Goal: Task Accomplishment & Management: Complete application form

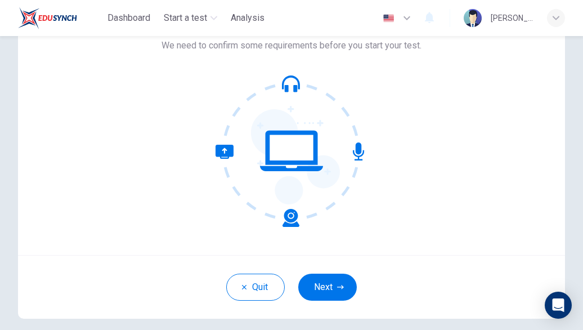
scroll to position [78, 0]
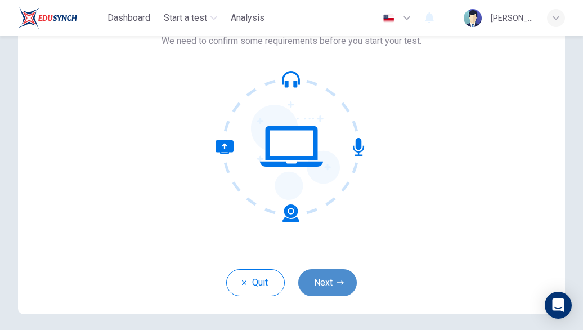
click at [321, 275] on button "Next" at bounding box center [327, 282] width 59 height 27
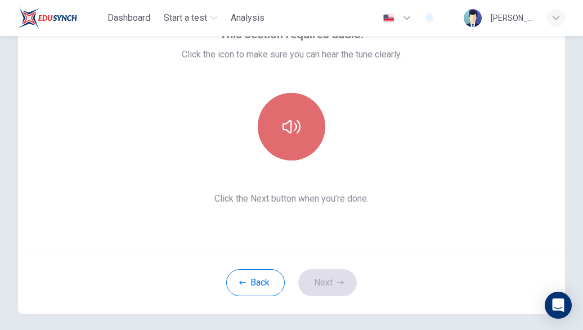
click at [290, 140] on button "button" at bounding box center [292, 127] width 68 height 68
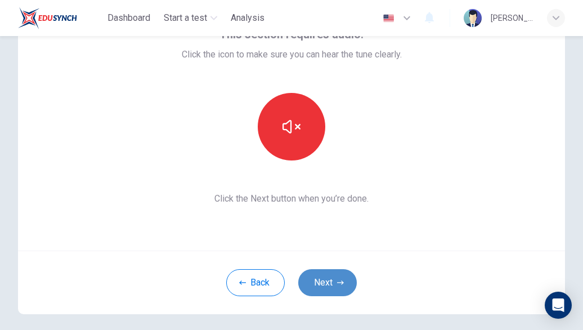
click at [329, 286] on button "Next" at bounding box center [327, 282] width 59 height 27
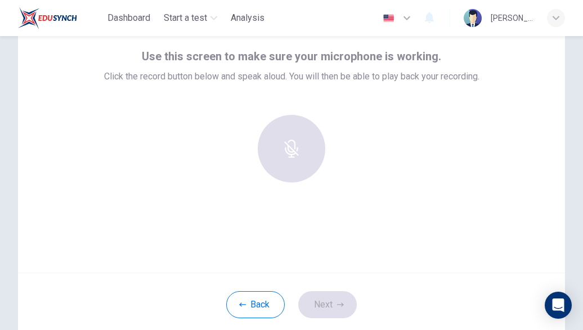
scroll to position [57, 0]
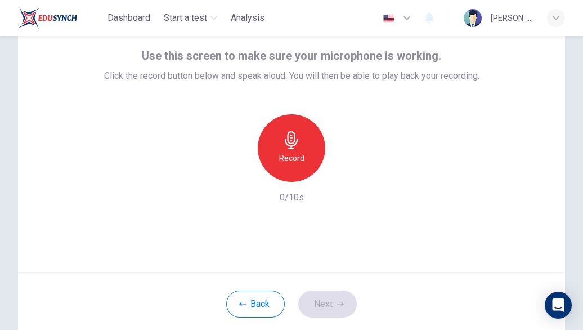
click at [303, 160] on div "Record" at bounding box center [292, 148] width 68 height 68
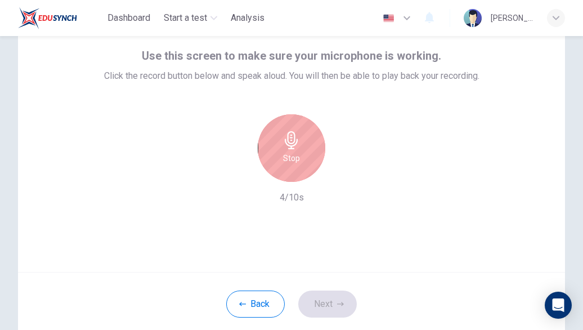
click at [304, 166] on div "Stop" at bounding box center [292, 148] width 68 height 68
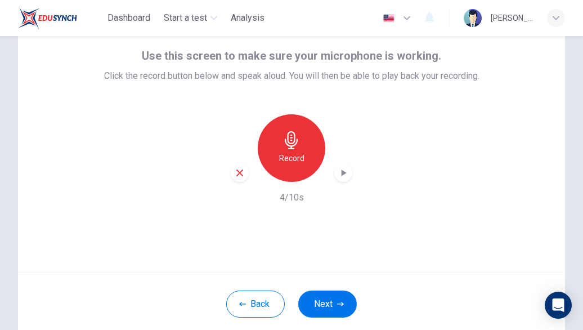
click at [342, 172] on icon "button" at bounding box center [344, 172] width 5 height 7
click at [330, 301] on button "Next" at bounding box center [327, 303] width 59 height 27
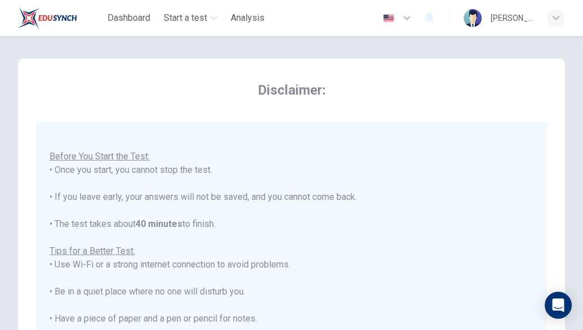
scroll to position [260, 0]
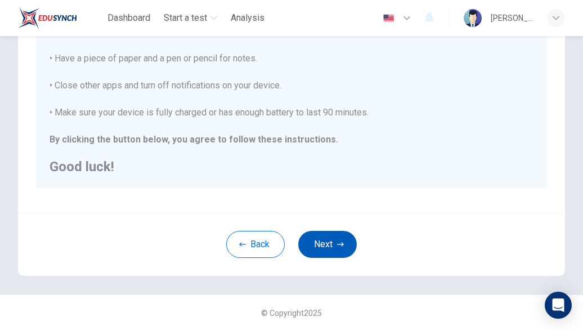
click at [334, 255] on button "Next" at bounding box center [327, 244] width 59 height 27
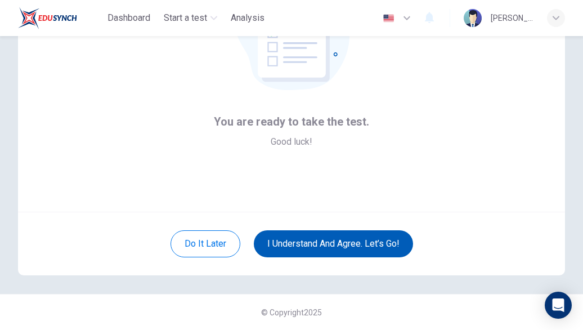
scroll to position [117, 0]
click at [314, 239] on button "I understand and agree. Let’s go!" at bounding box center [333, 243] width 159 height 27
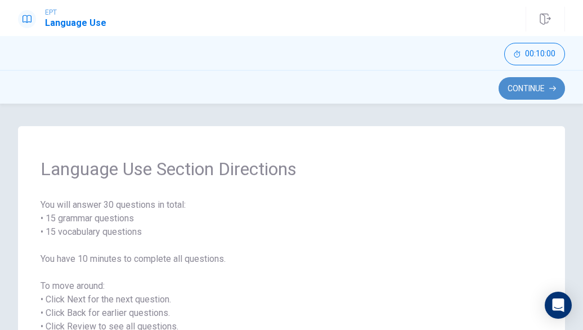
click at [545, 97] on button "Continue" at bounding box center [532, 88] width 66 height 23
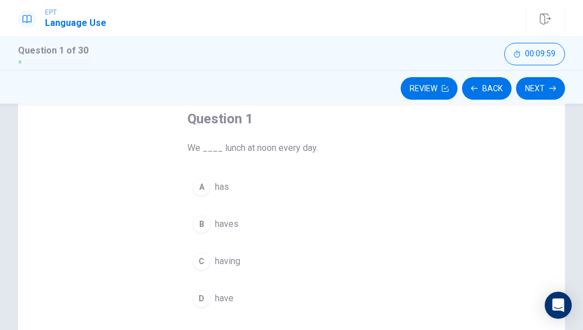
scroll to position [62, 0]
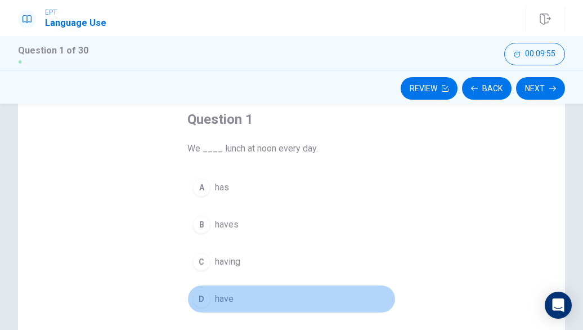
click at [199, 295] on div "D" at bounding box center [201, 299] width 18 height 18
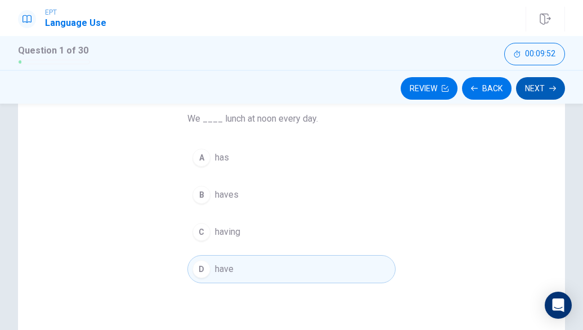
scroll to position [95, 0]
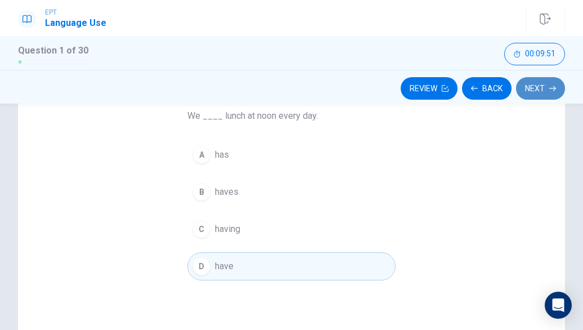
click at [549, 86] on icon "button" at bounding box center [552, 88] width 7 height 7
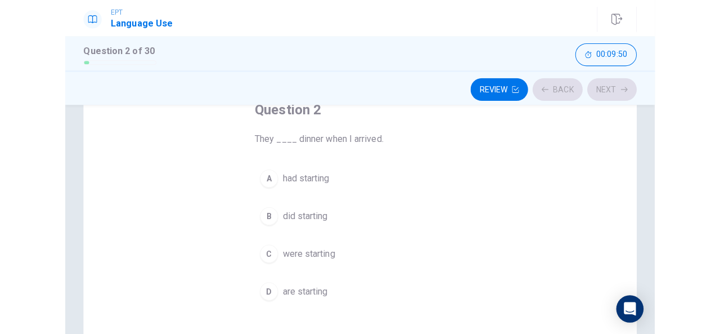
scroll to position [74, 0]
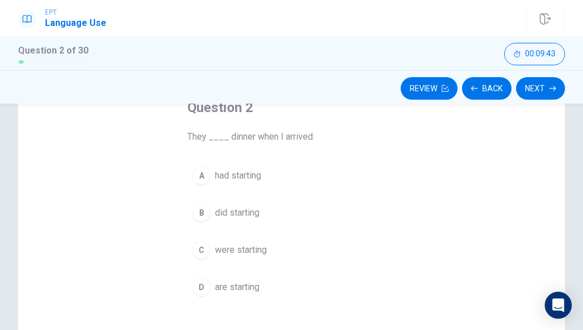
click at [200, 247] on div "C" at bounding box center [201, 250] width 18 height 18
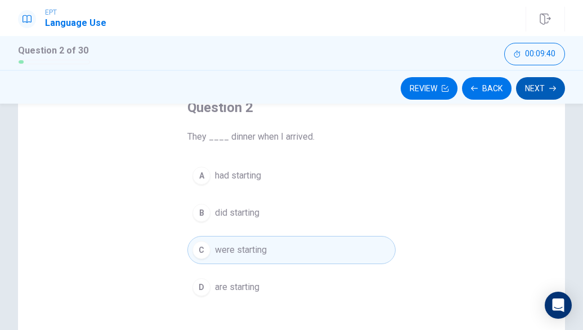
click at [531, 86] on button "Next" at bounding box center [540, 88] width 49 height 23
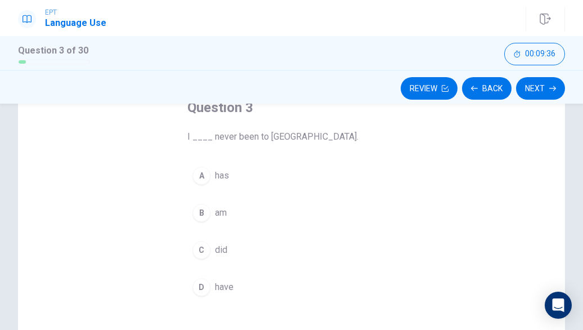
click at [200, 284] on div "D" at bounding box center [201, 287] width 18 height 18
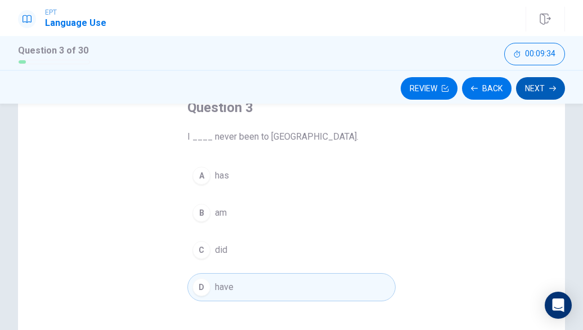
click at [534, 88] on button "Next" at bounding box center [540, 88] width 49 height 23
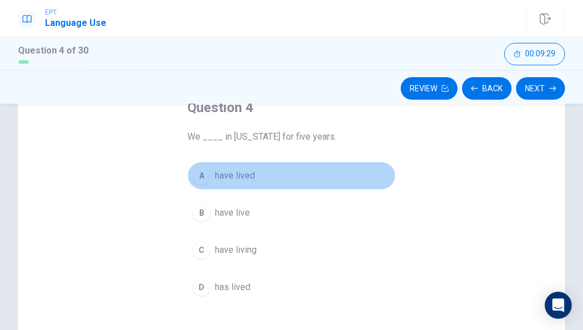
click at [200, 177] on div "A" at bounding box center [201, 176] width 18 height 18
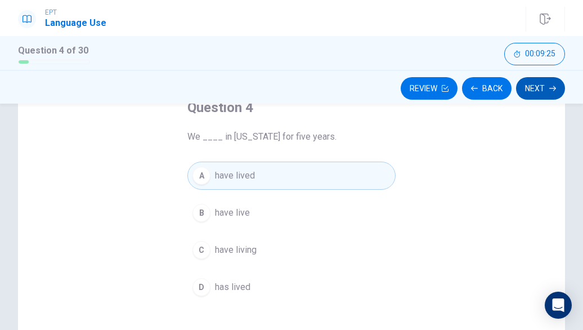
click at [531, 86] on button "Next" at bounding box center [540, 88] width 49 height 23
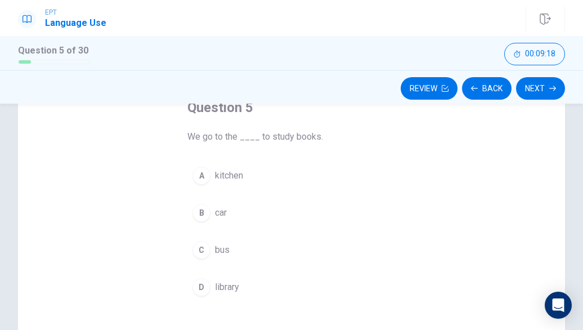
click at [197, 290] on div "D" at bounding box center [201, 287] width 18 height 18
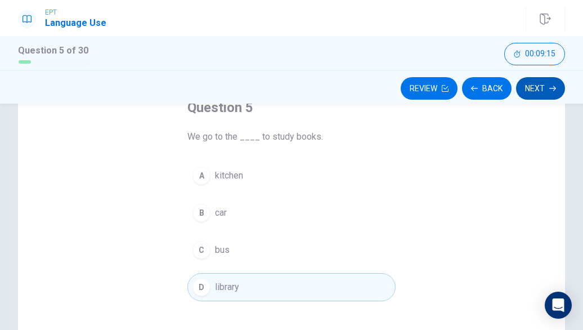
click at [523, 84] on button "Next" at bounding box center [540, 88] width 49 height 23
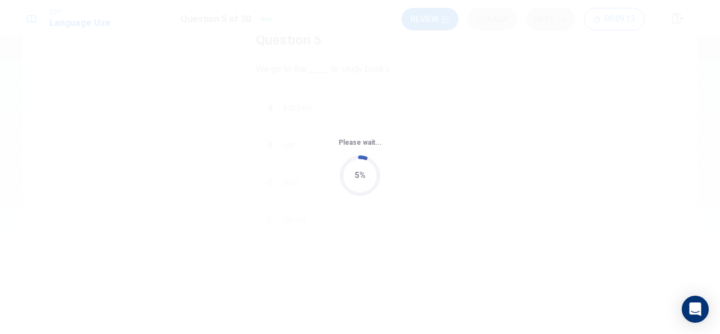
scroll to position [0, 0]
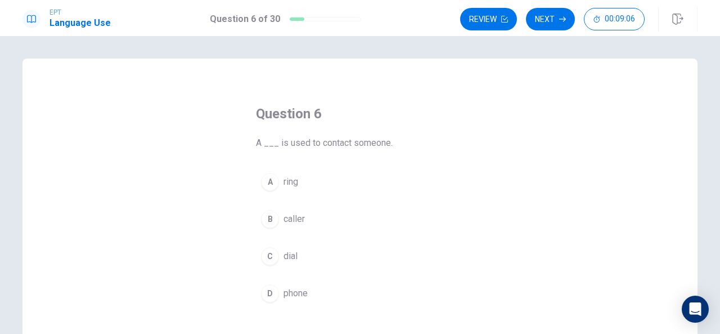
click at [268, 295] on div "D" at bounding box center [270, 293] width 18 height 18
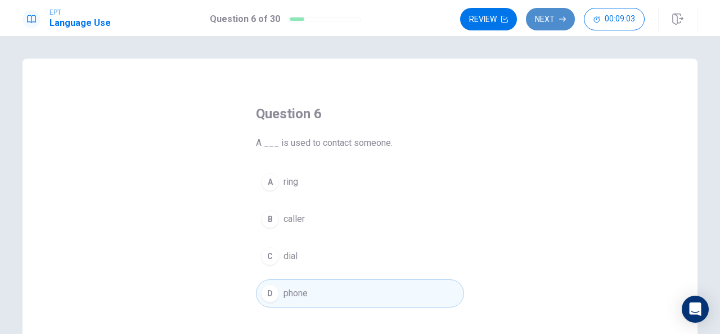
click at [562, 14] on button "Next" at bounding box center [550, 19] width 49 height 23
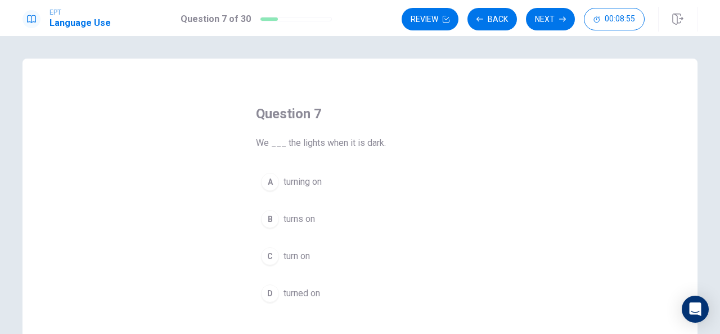
drag, startPoint x: 268, startPoint y: 290, endPoint x: 438, endPoint y: 172, distance: 206.9
click at [438, 172] on div "A turning on B turns on C turn on D turned on" at bounding box center [360, 238] width 208 height 140
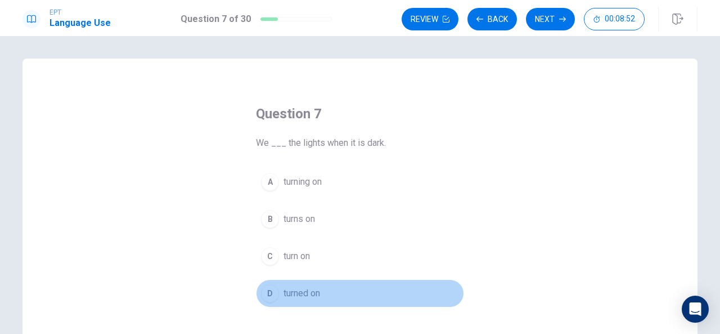
click at [275, 291] on div "D" at bounding box center [270, 293] width 18 height 18
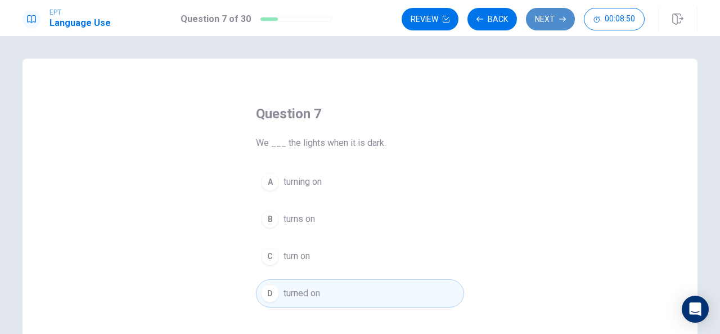
click at [538, 13] on button "Next" at bounding box center [550, 19] width 49 height 23
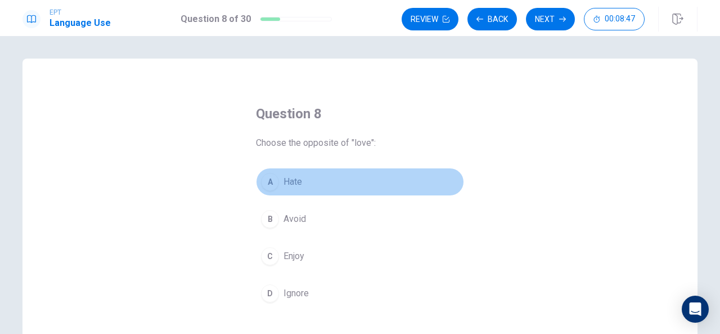
click at [270, 188] on div "A" at bounding box center [270, 182] width 18 height 18
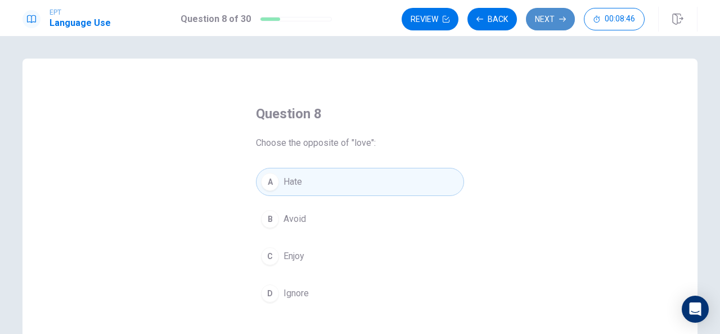
click at [557, 24] on button "Next" at bounding box center [550, 19] width 49 height 23
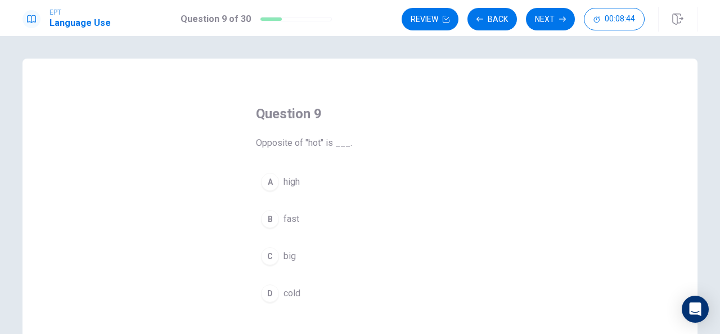
click at [266, 293] on div "D" at bounding box center [270, 293] width 18 height 18
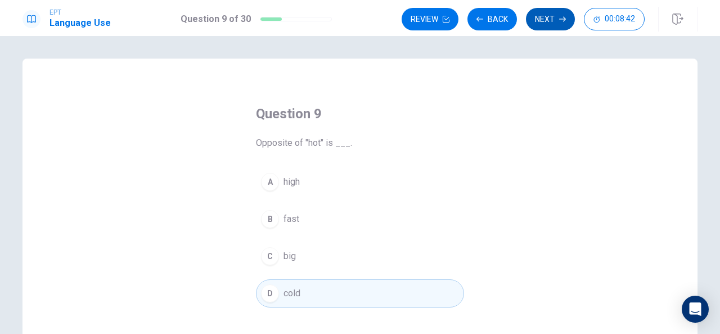
click at [549, 19] on button "Next" at bounding box center [550, 19] width 49 height 23
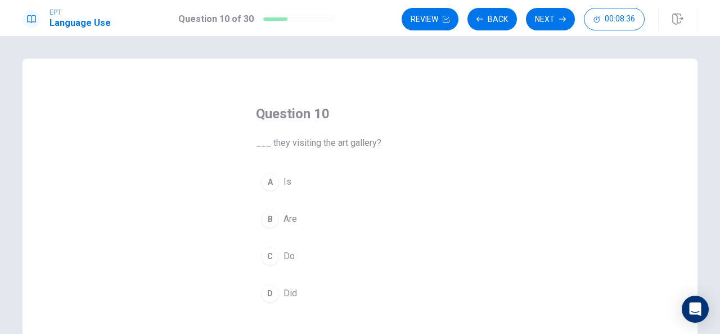
click at [272, 222] on div "B" at bounding box center [270, 219] width 18 height 18
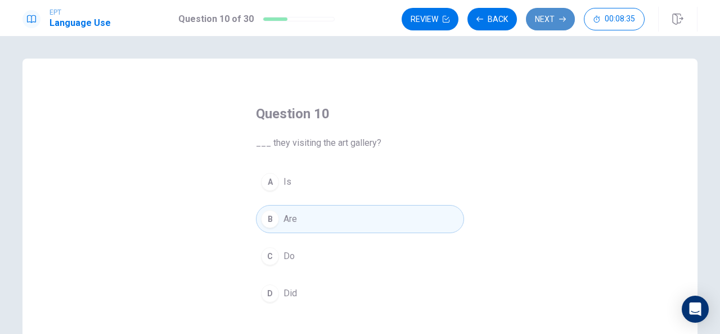
click at [555, 19] on button "Next" at bounding box center [550, 19] width 49 height 23
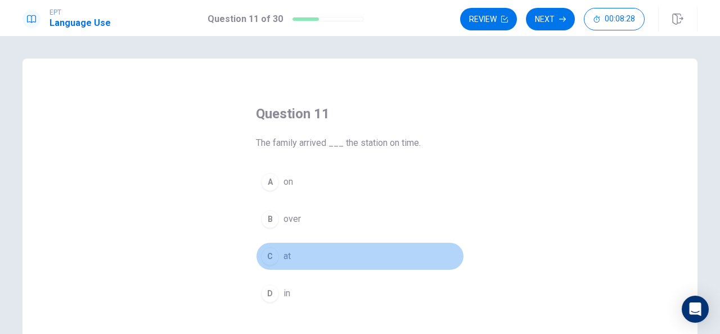
click at [269, 257] on div "C" at bounding box center [270, 256] width 18 height 18
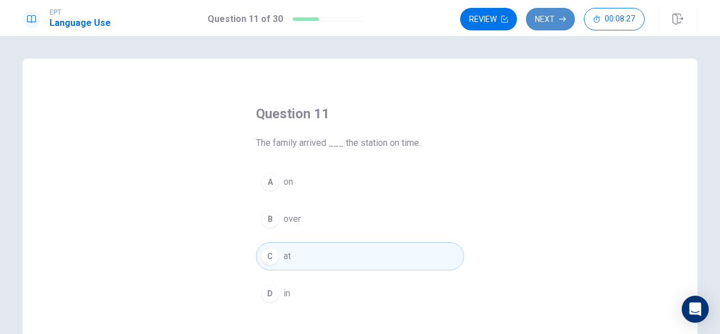
click at [541, 14] on button "Next" at bounding box center [550, 19] width 49 height 23
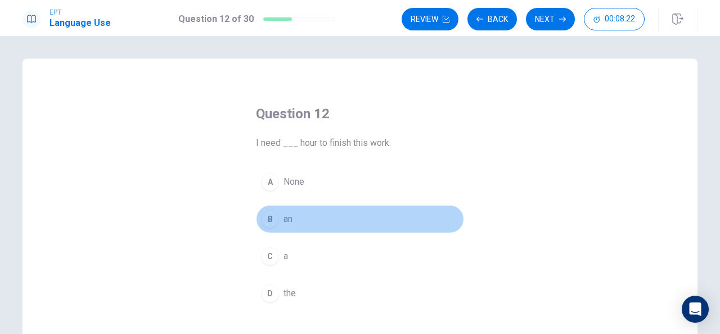
click at [278, 207] on button "B an" at bounding box center [360, 219] width 208 height 28
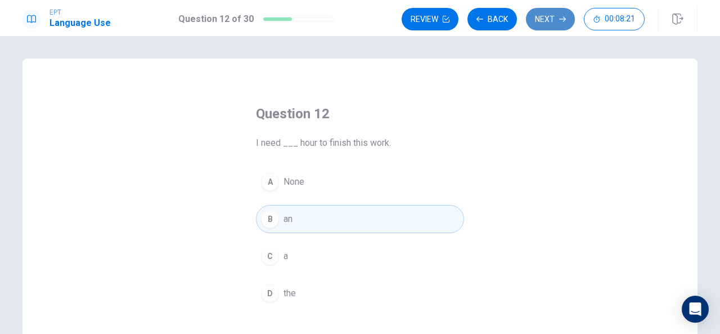
click at [557, 23] on button "Next" at bounding box center [550, 19] width 49 height 23
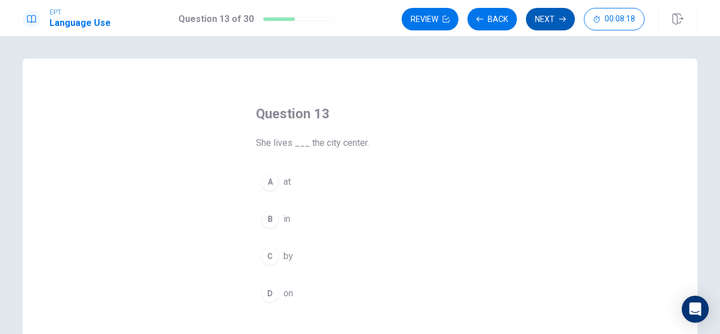
drag, startPoint x: 265, startPoint y: 221, endPoint x: 565, endPoint y: 23, distance: 360.0
click at [565, 23] on div "EPT Language Use Question 13 of 30 Review Back Next 00:08:18 Question 13 of 30 …" at bounding box center [360, 167] width 720 height 334
click at [565, 23] on button "Next" at bounding box center [550, 19] width 49 height 23
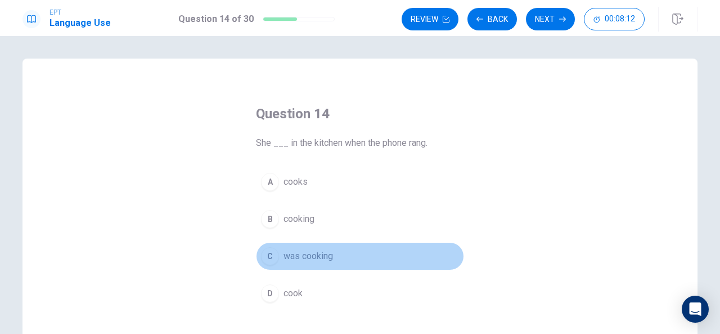
click at [274, 247] on button "C was cooking" at bounding box center [360, 256] width 208 height 28
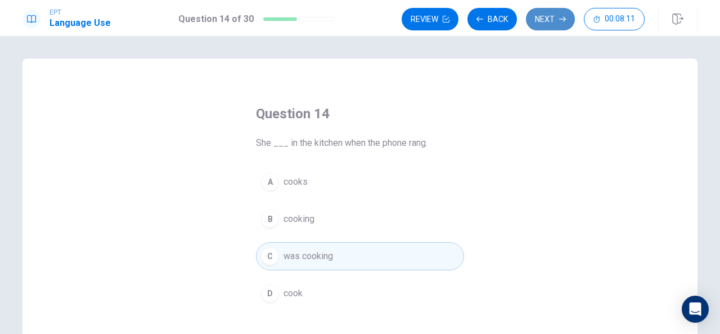
click at [549, 20] on button "Next" at bounding box center [550, 19] width 49 height 23
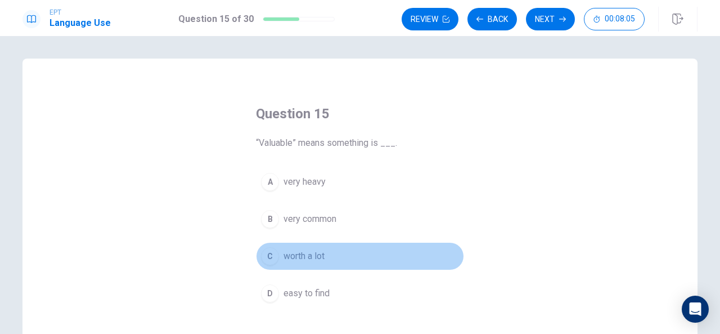
click at [265, 253] on div "C" at bounding box center [270, 256] width 18 height 18
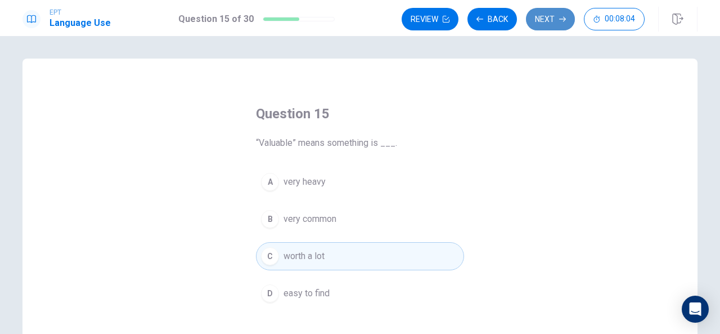
click at [573, 24] on button "Next" at bounding box center [550, 19] width 49 height 23
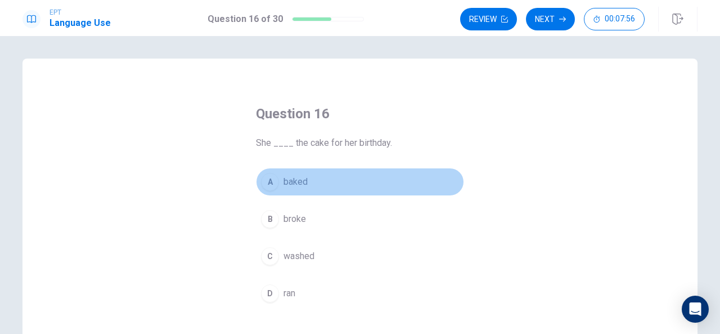
click at [274, 181] on div "A" at bounding box center [270, 182] width 18 height 18
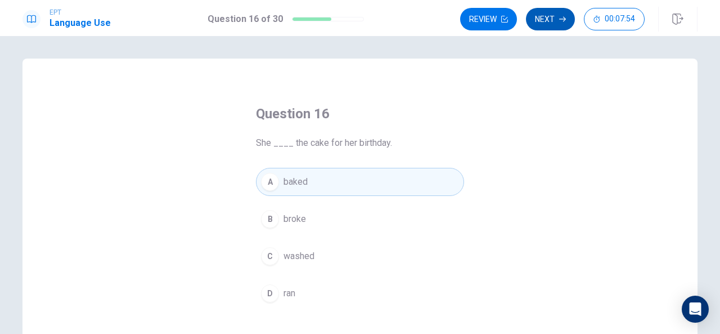
click at [553, 21] on button "Next" at bounding box center [550, 19] width 49 height 23
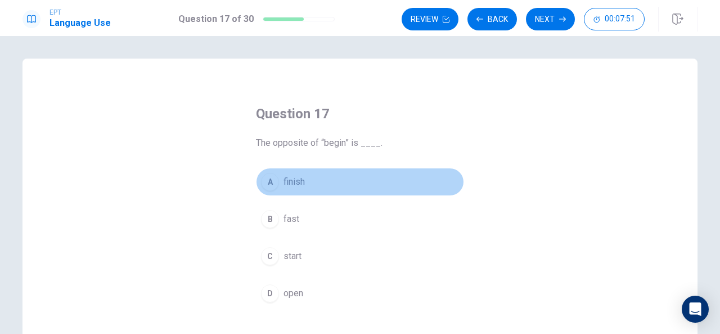
click at [266, 187] on div "A" at bounding box center [270, 182] width 18 height 18
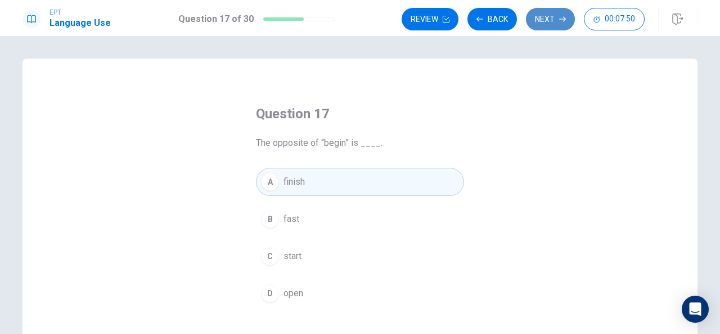
click at [545, 28] on button "Next" at bounding box center [550, 19] width 49 height 23
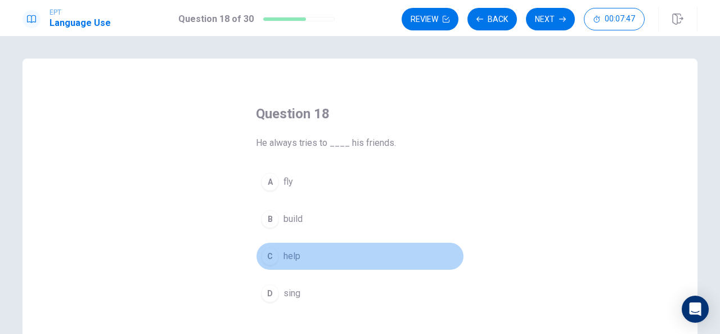
click at [258, 263] on button "C help" at bounding box center [360, 256] width 208 height 28
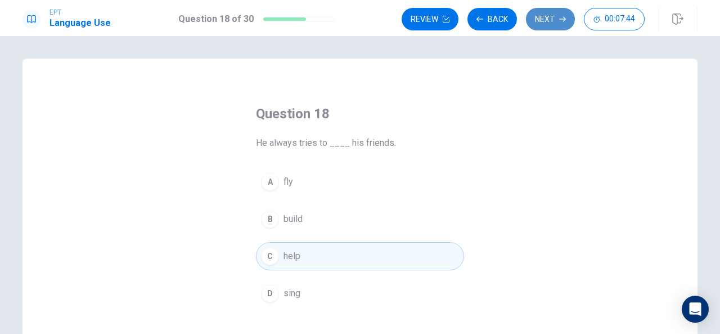
click at [556, 23] on button "Next" at bounding box center [550, 19] width 49 height 23
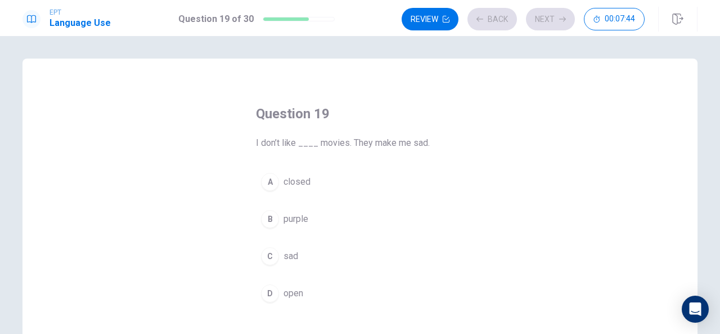
drag, startPoint x: 556, startPoint y: 23, endPoint x: 384, endPoint y: 124, distance: 199.3
click at [384, 124] on div "EPT Language Use Question 19 of 30 Review Back Next 00:07:44 Question 19 of 30 …" at bounding box center [360, 167] width 720 height 334
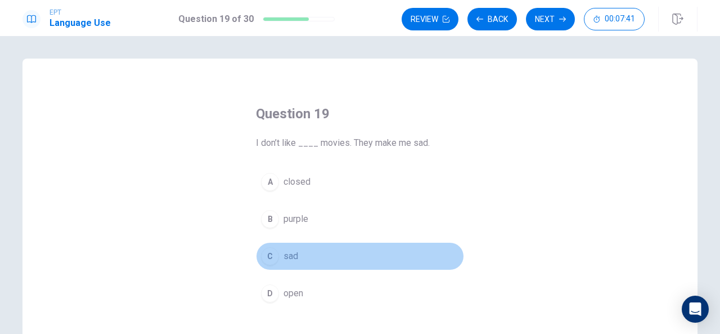
click at [260, 266] on button "C sad" at bounding box center [360, 256] width 208 height 28
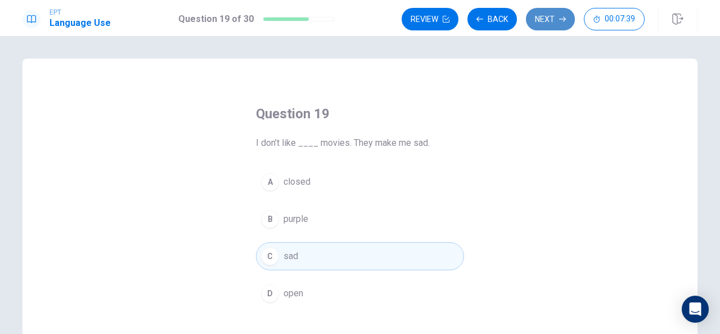
click at [546, 28] on button "Next" at bounding box center [550, 19] width 49 height 23
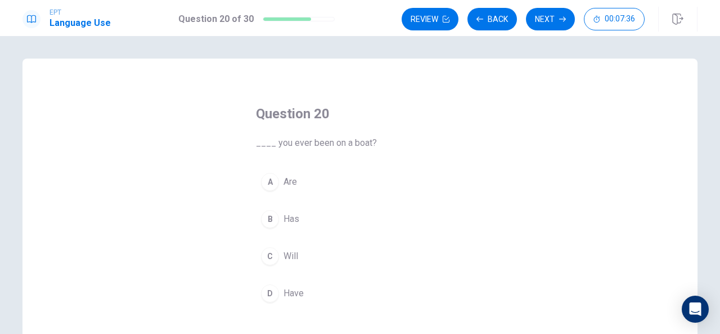
click at [270, 289] on div "D" at bounding box center [270, 293] width 18 height 18
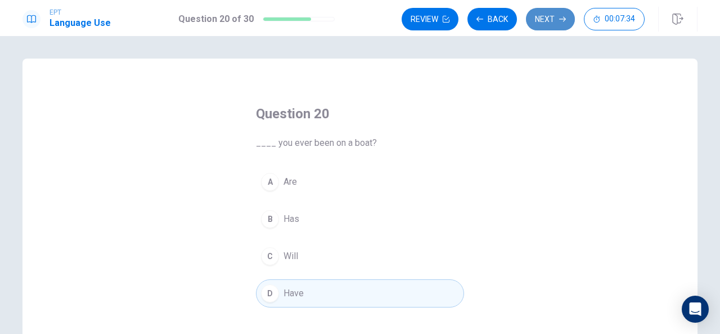
click at [541, 17] on button "Next" at bounding box center [550, 19] width 49 height 23
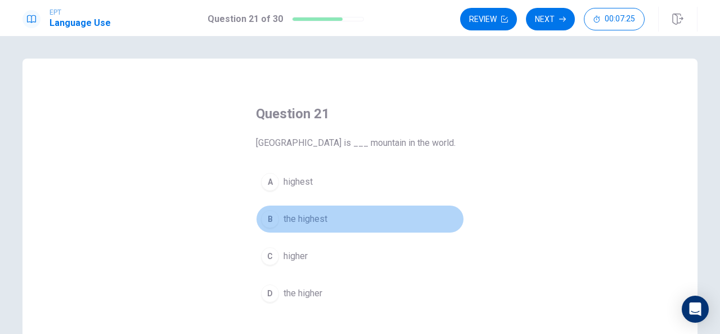
click at [267, 222] on div "B" at bounding box center [270, 219] width 18 height 18
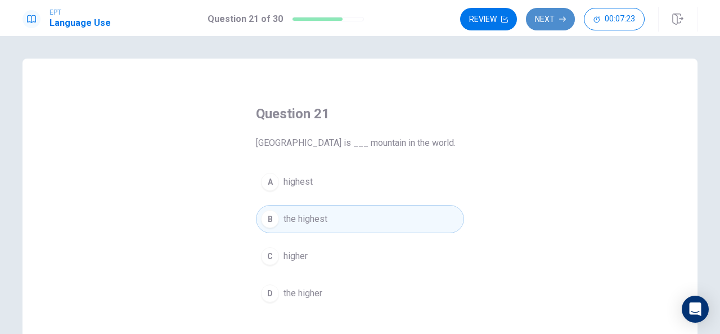
click at [552, 24] on button "Next" at bounding box center [550, 19] width 49 height 23
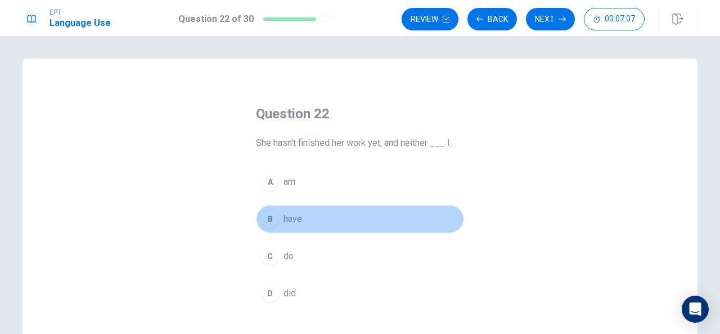
click at [267, 225] on div "B" at bounding box center [270, 219] width 18 height 18
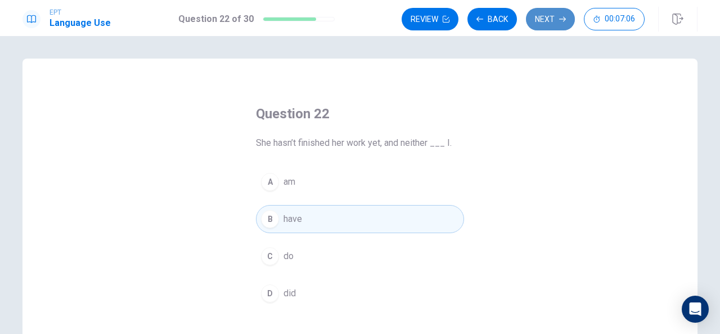
click at [558, 13] on button "Next" at bounding box center [550, 19] width 49 height 23
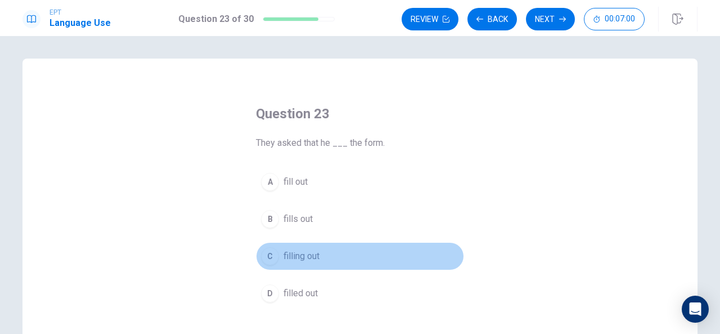
click at [271, 254] on div "C" at bounding box center [270, 256] width 18 height 18
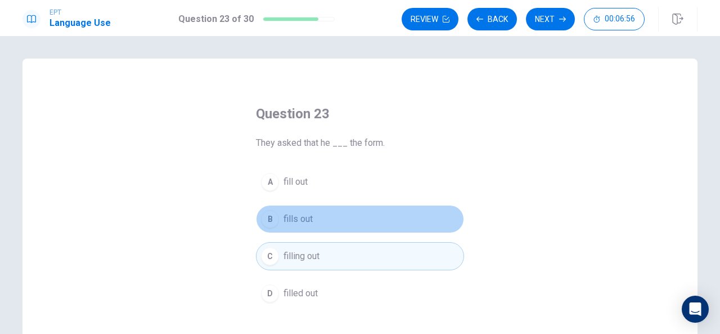
click at [266, 216] on div "B" at bounding box center [270, 219] width 18 height 18
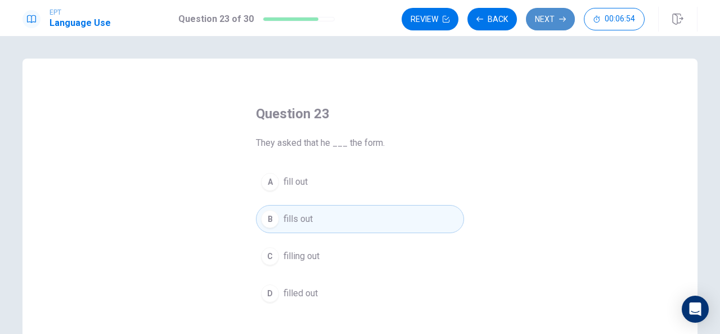
click at [545, 21] on button "Next" at bounding box center [550, 19] width 49 height 23
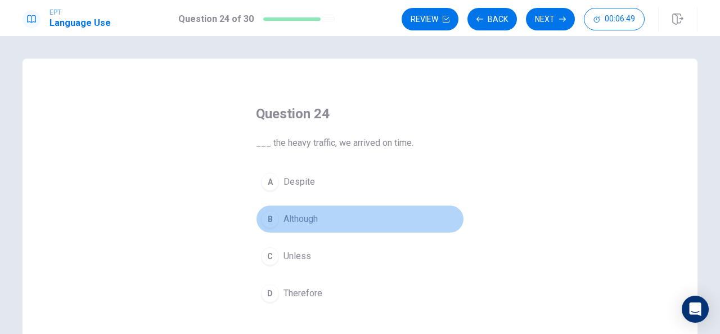
click at [267, 217] on div "B" at bounding box center [270, 219] width 18 height 18
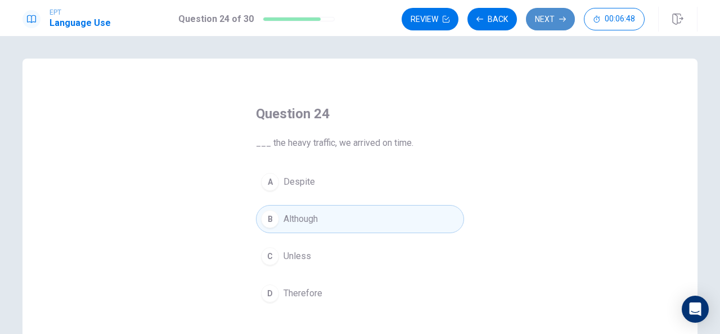
click at [551, 13] on button "Next" at bounding box center [550, 19] width 49 height 23
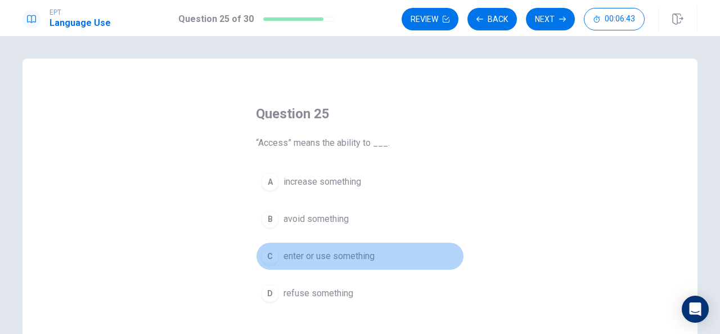
click at [263, 253] on div "C" at bounding box center [270, 256] width 18 height 18
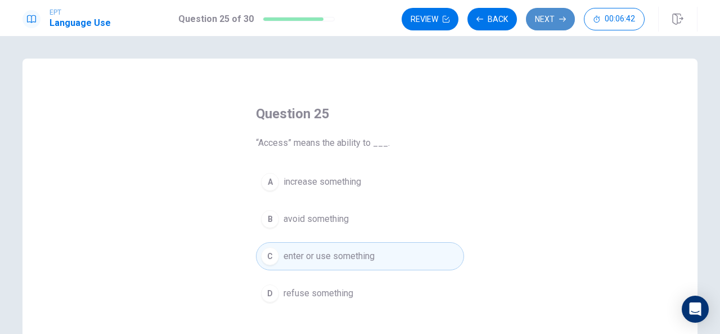
click at [540, 16] on button "Next" at bounding box center [550, 19] width 49 height 23
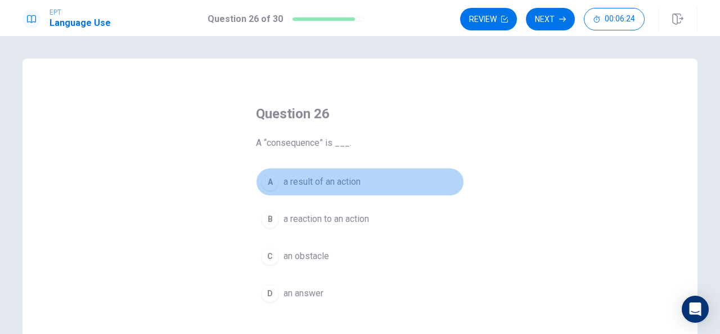
click at [272, 190] on button "A a result of an action" at bounding box center [360, 182] width 208 height 28
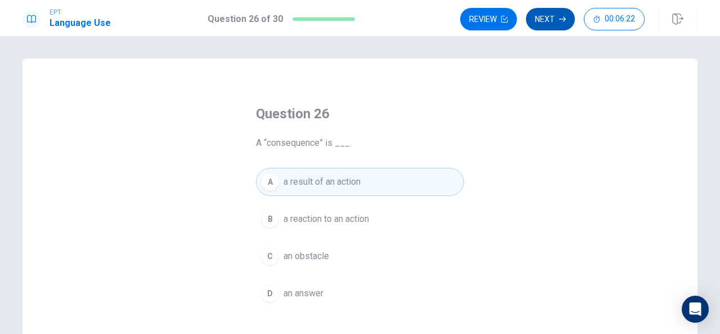
click at [553, 25] on button "Next" at bounding box center [550, 19] width 49 height 23
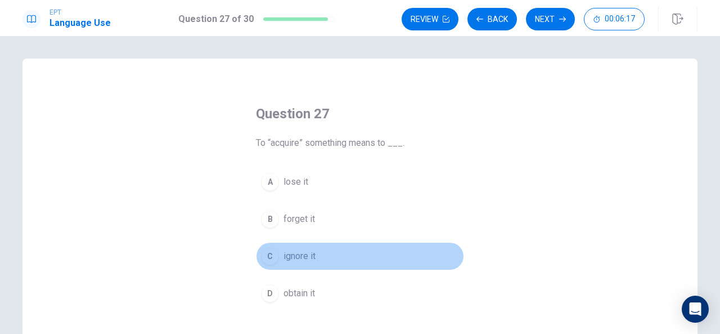
click at [267, 253] on div "C" at bounding box center [270, 256] width 18 height 18
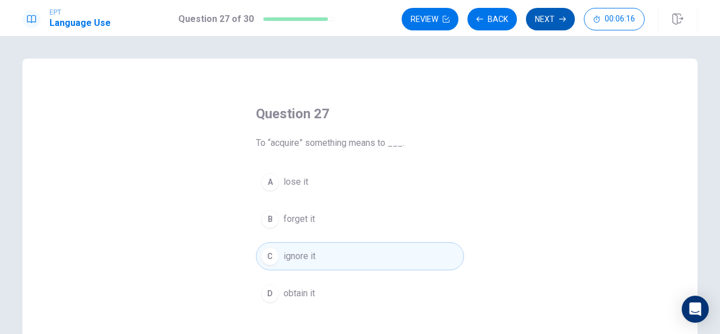
click at [532, 26] on button "Next" at bounding box center [550, 19] width 49 height 23
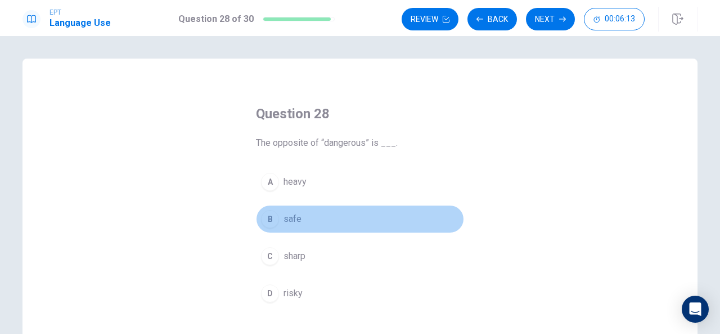
click at [274, 222] on div "B" at bounding box center [270, 219] width 18 height 18
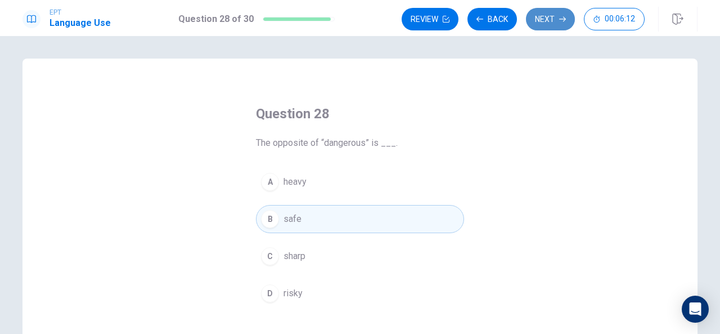
click at [549, 24] on button "Next" at bounding box center [550, 19] width 49 height 23
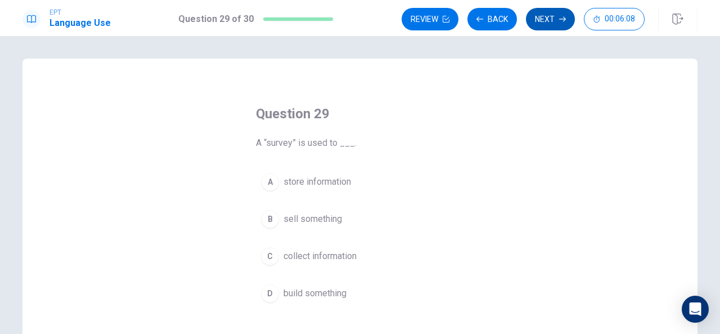
drag, startPoint x: 261, startPoint y: 258, endPoint x: 553, endPoint y: 21, distance: 376.1
click at [553, 21] on div "EPT Language Use Question 29 of 30 Review Back Next 00:06:08 Question 29 of 30 …" at bounding box center [360, 167] width 720 height 334
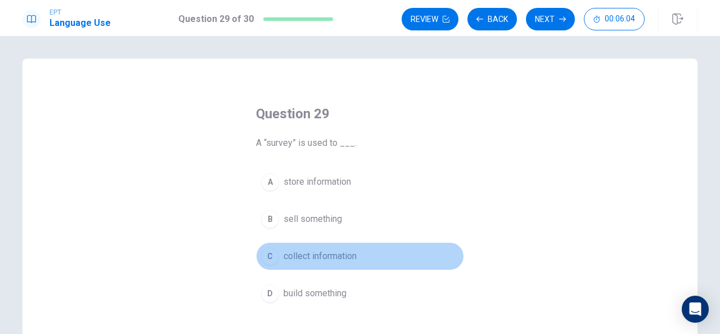
click at [284, 256] on span "collect information" at bounding box center [320, 256] width 73 height 14
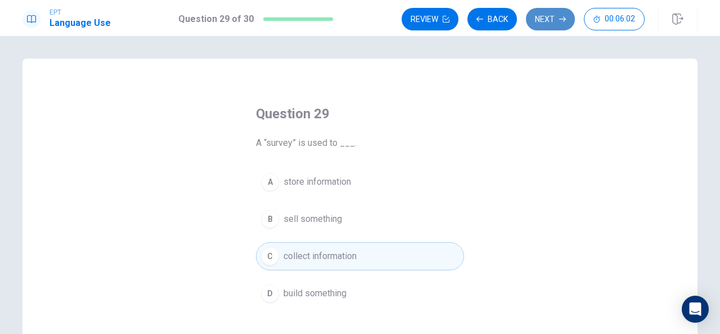
click at [558, 20] on button "Next" at bounding box center [550, 19] width 49 height 23
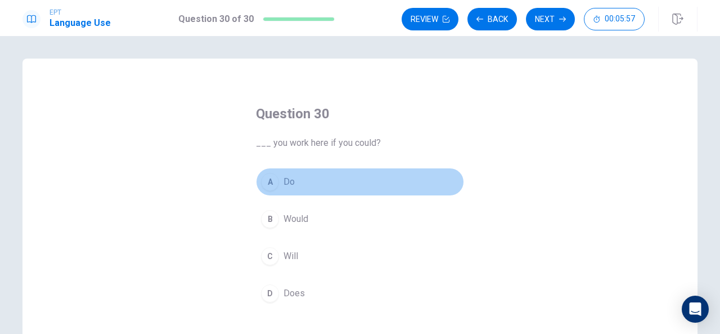
click at [272, 178] on div "A" at bounding box center [270, 182] width 18 height 18
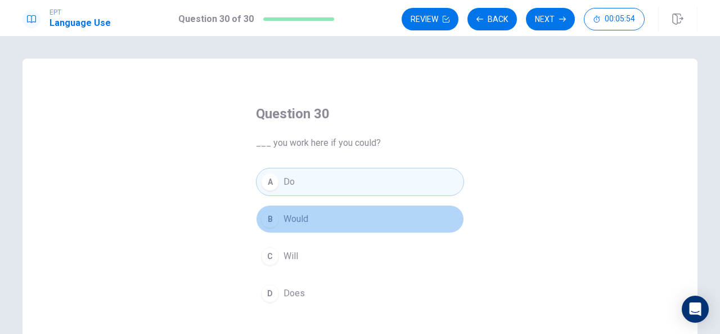
click at [270, 216] on div "B" at bounding box center [270, 219] width 18 height 18
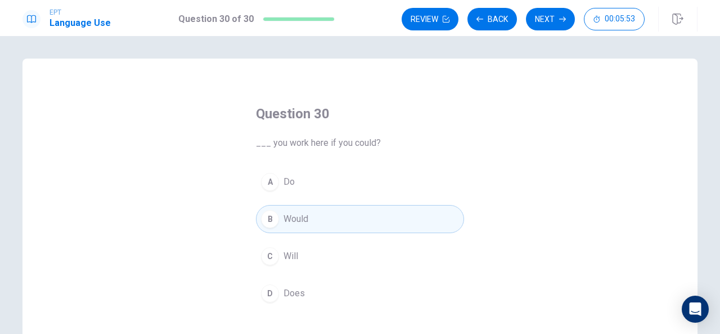
click at [289, 257] on span "Will" at bounding box center [291, 256] width 15 height 14
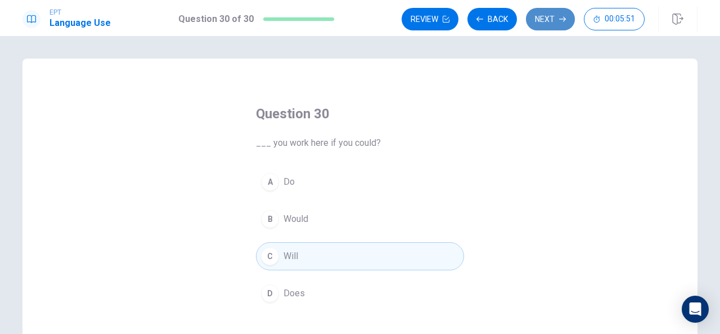
click at [563, 21] on icon "button" at bounding box center [562, 19] width 7 height 7
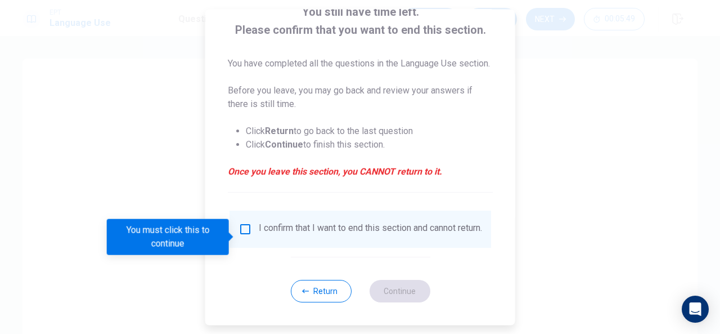
scroll to position [84, 0]
drag, startPoint x: 248, startPoint y: 238, endPoint x: 235, endPoint y: 232, distance: 13.6
click at [235, 232] on body "EPT Language Use Question 30 of 30 Review Back Next 00:05:45 Question 30 of 30 …" at bounding box center [360, 167] width 720 height 334
click at [245, 236] on input "You must click this to continue" at bounding box center [246, 229] width 14 height 14
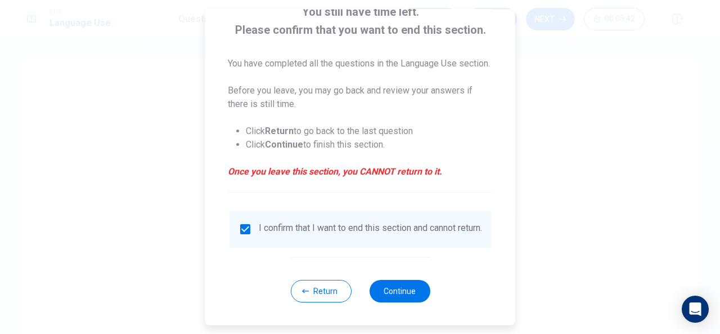
click at [245, 236] on input "checkbox" at bounding box center [246, 229] width 14 height 14
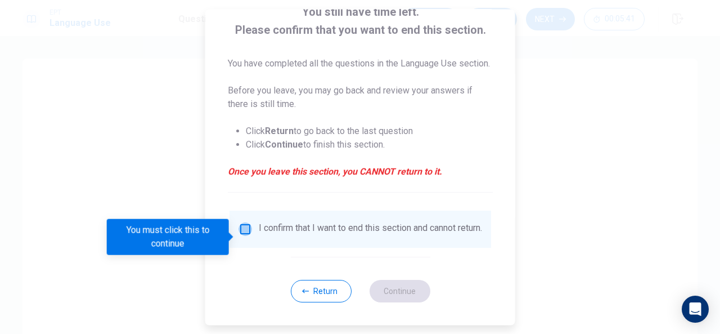
click at [240, 236] on input "You must click this to continue" at bounding box center [246, 229] width 14 height 14
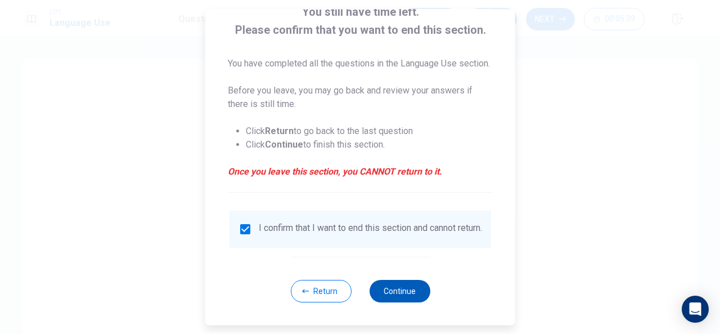
click at [401, 302] on button "Continue" at bounding box center [399, 291] width 61 height 23
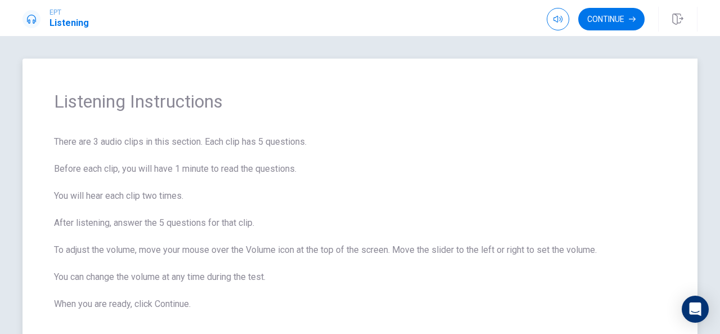
scroll to position [66, 0]
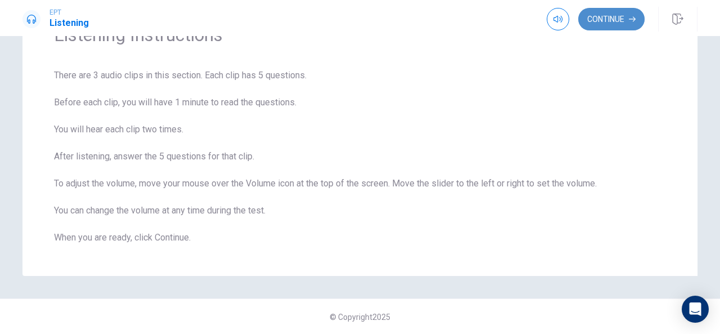
click at [583, 23] on button "Continue" at bounding box center [612, 19] width 66 height 23
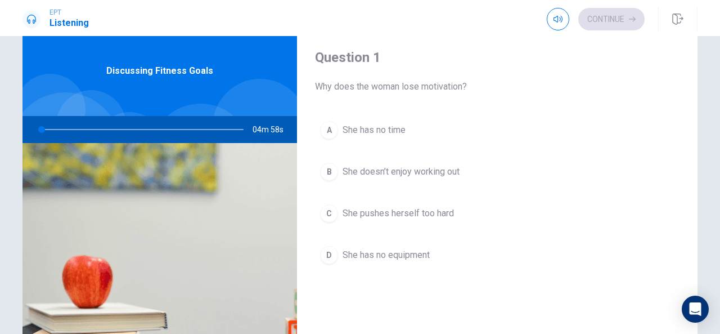
scroll to position [32, 0]
click at [70, 129] on div at bounding box center [140, 130] width 226 height 27
click at [50, 129] on div at bounding box center [140, 130] width 226 height 27
click at [134, 132] on div at bounding box center [140, 130] width 226 height 27
click at [142, 126] on div at bounding box center [140, 130] width 226 height 27
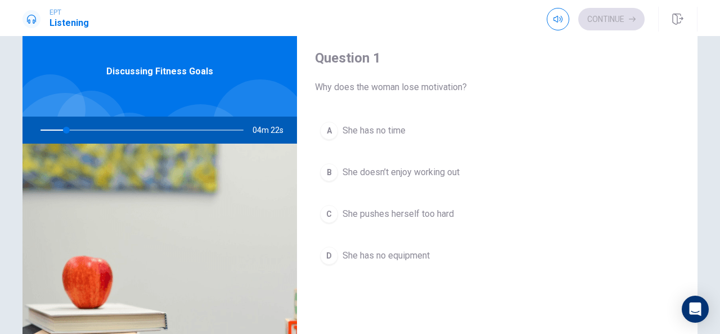
click at [142, 126] on div at bounding box center [140, 130] width 226 height 27
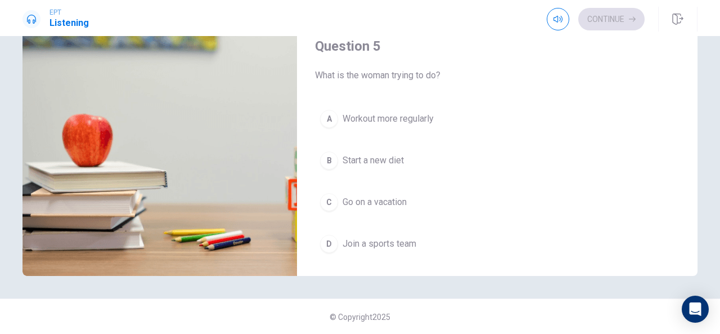
scroll to position [1022, 0]
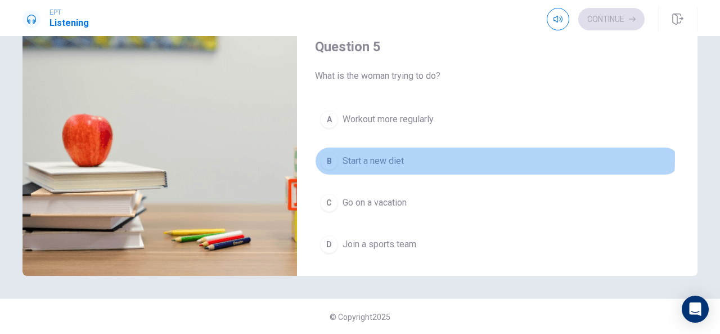
click at [449, 151] on button "B Start a new diet" at bounding box center [497, 161] width 365 height 28
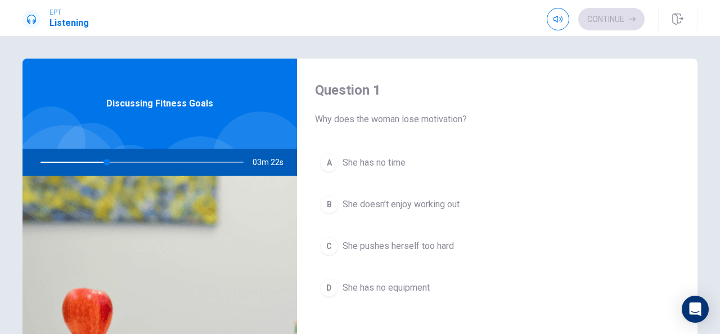
scroll to position [13, 0]
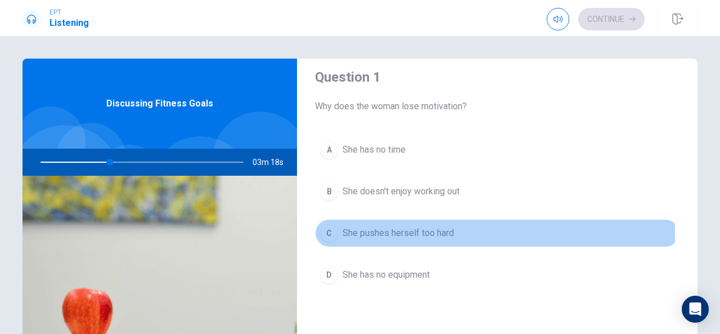
click at [329, 234] on div "C" at bounding box center [329, 233] width 18 height 18
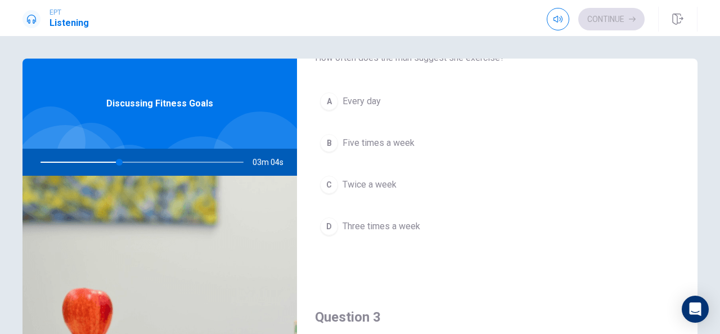
scroll to position [349, 0]
click at [338, 221] on button "D Three times a week" at bounding box center [497, 227] width 365 height 28
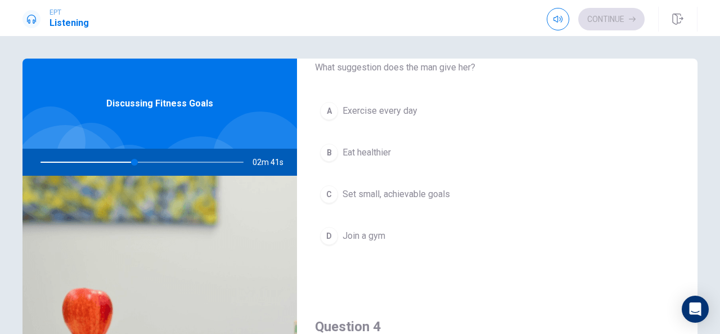
scroll to position [628, 0]
click at [379, 188] on span "Set small, achievable goals" at bounding box center [397, 195] width 108 height 14
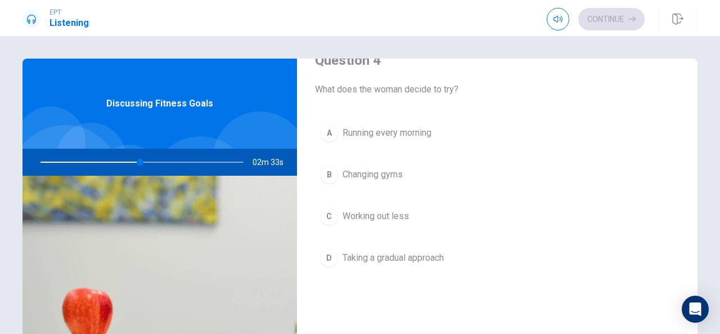
scroll to position [894, 0]
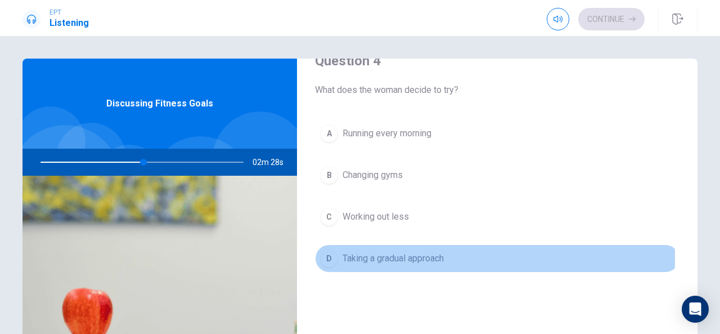
click at [343, 253] on span "Taking a gradual approach" at bounding box center [393, 259] width 101 height 14
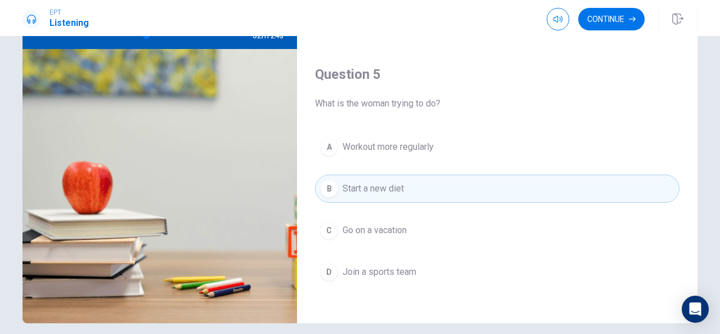
scroll to position [126, 0]
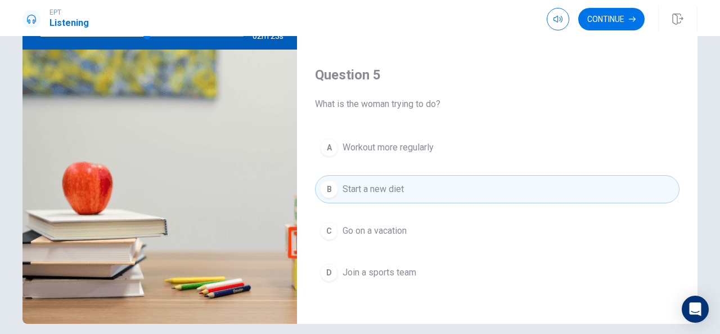
click at [382, 141] on span "Workout more regularly" at bounding box center [388, 148] width 91 height 14
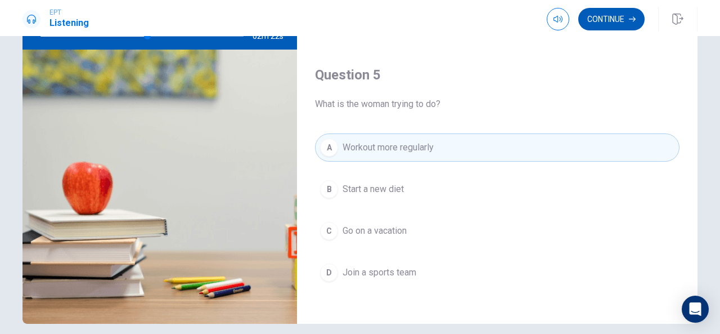
click at [583, 15] on button "Continue" at bounding box center [612, 19] width 66 height 23
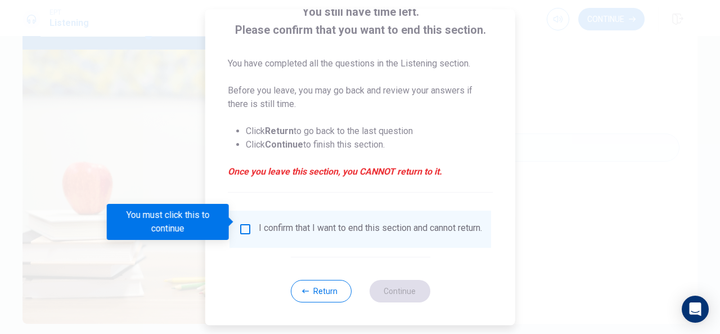
scroll to position [86, 0]
click at [242, 222] on input "You must click this to continue" at bounding box center [246, 229] width 14 height 14
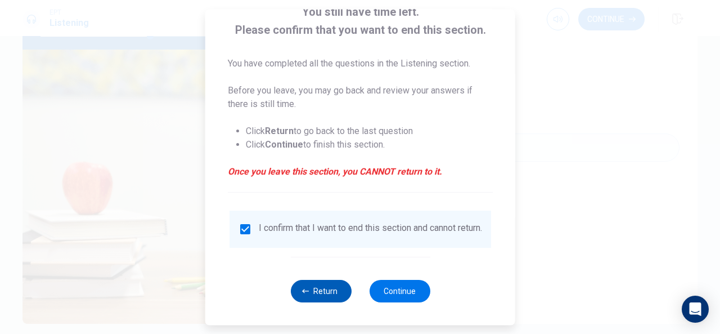
click at [331, 287] on button "Return" at bounding box center [320, 291] width 61 height 23
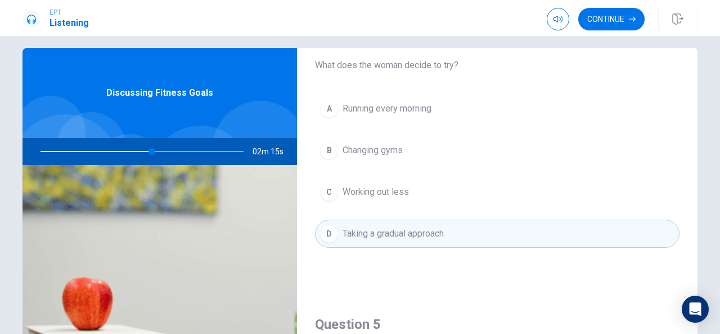
scroll to position [8, 0]
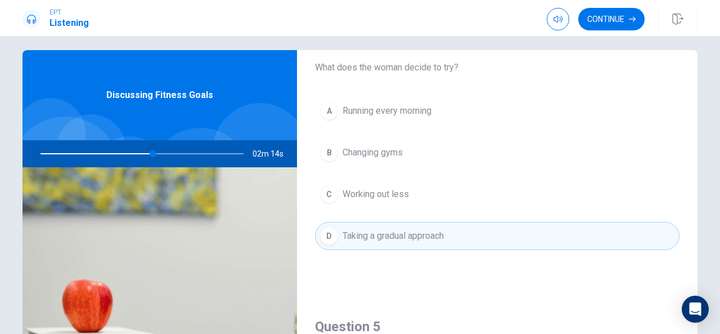
click at [191, 152] on div at bounding box center [140, 153] width 226 height 27
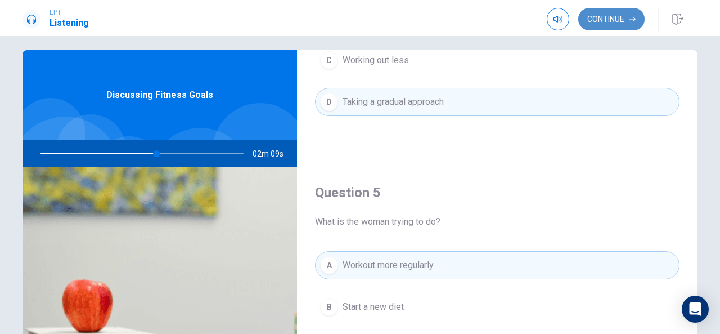
click at [583, 23] on button "Continue" at bounding box center [612, 19] width 66 height 23
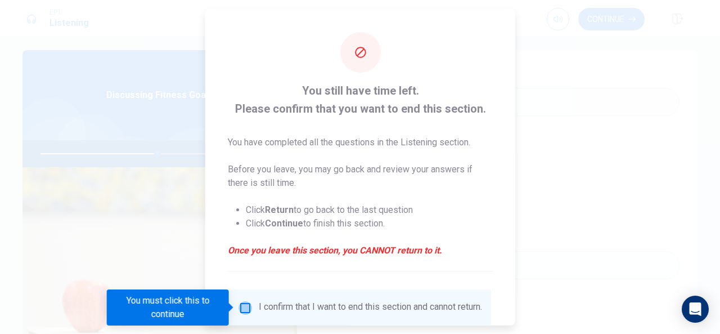
click at [245, 309] on input "You must click this to continue" at bounding box center [246, 308] width 14 height 14
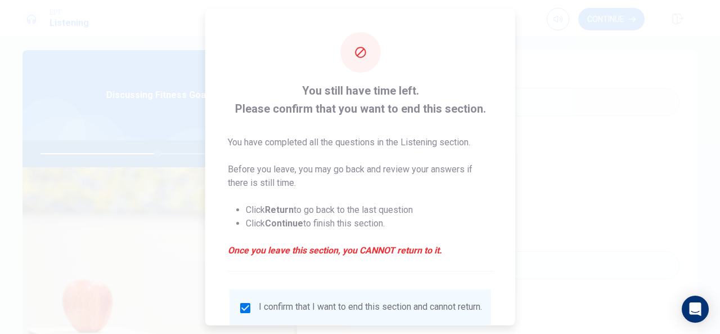
scroll to position [86, 0]
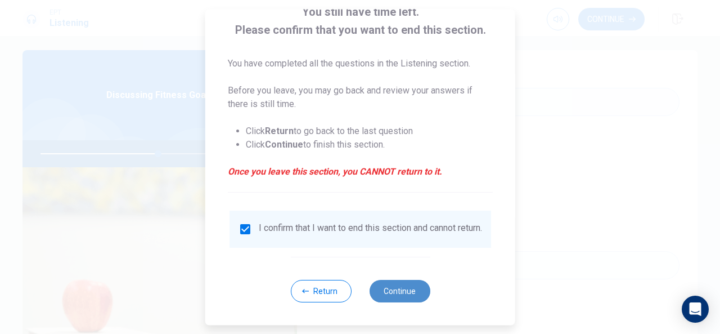
click at [409, 292] on button "Continue" at bounding box center [399, 291] width 61 height 23
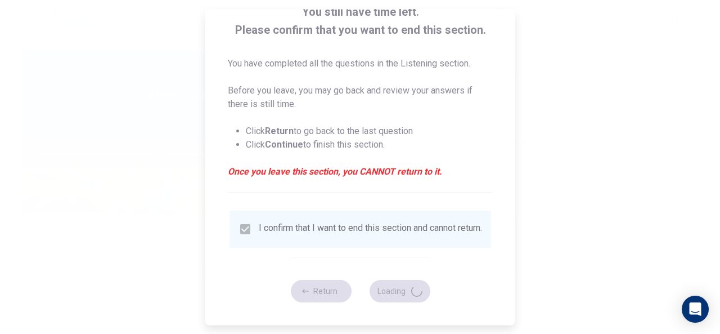
type input "59"
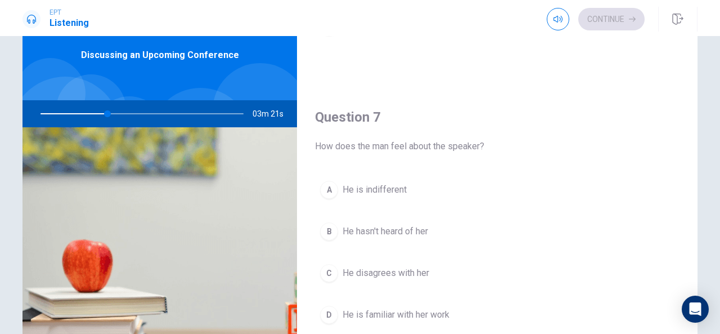
scroll to position [0, 0]
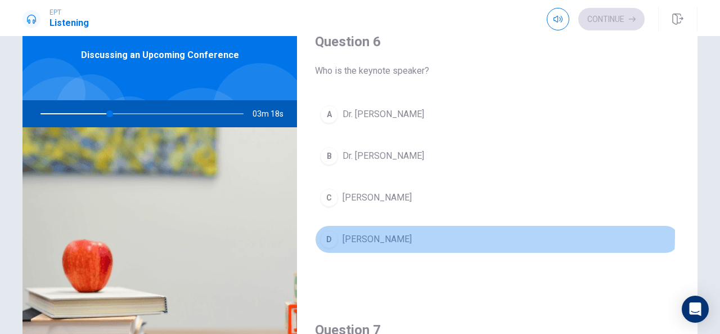
click at [330, 234] on div "D" at bounding box center [329, 239] width 18 height 18
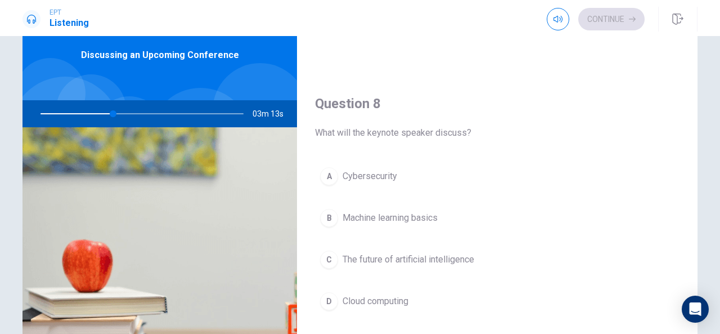
scroll to position [533, 0]
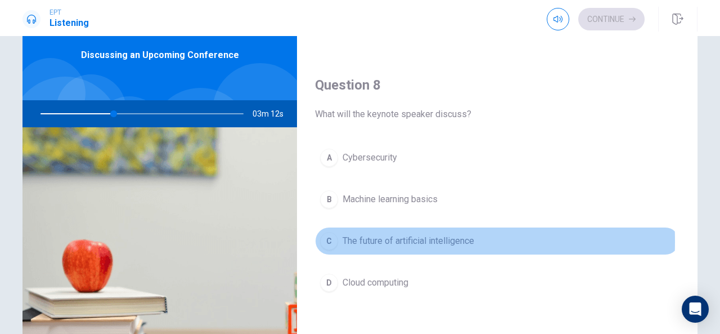
click at [327, 237] on div "C" at bounding box center [329, 241] width 18 height 18
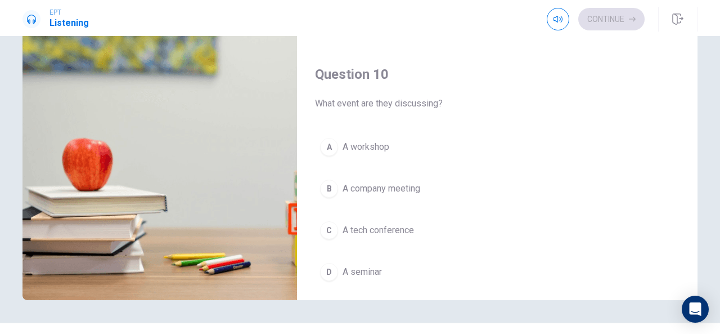
scroll to position [1020, 0]
click at [337, 227] on button "C A tech conference" at bounding box center [497, 228] width 365 height 28
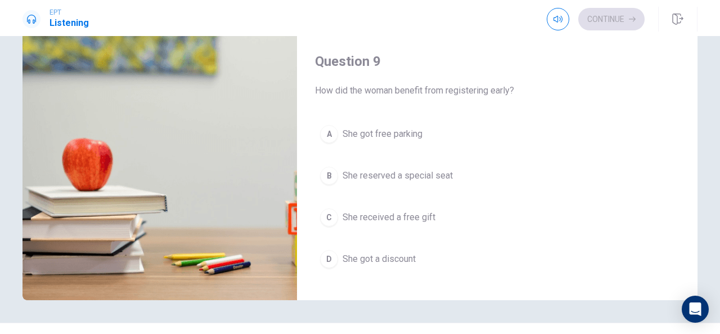
scroll to position [743, 0]
click at [345, 258] on span "She got a discount" at bounding box center [379, 260] width 73 height 14
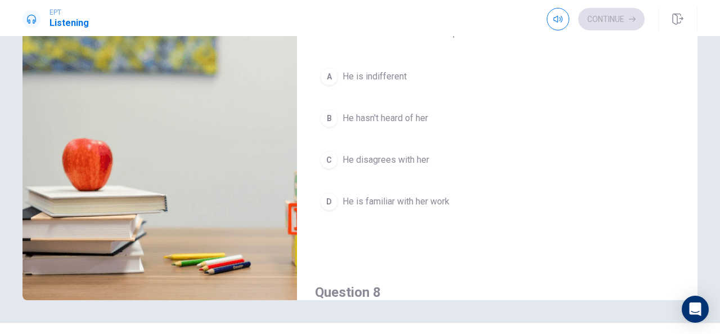
scroll to position [198, 0]
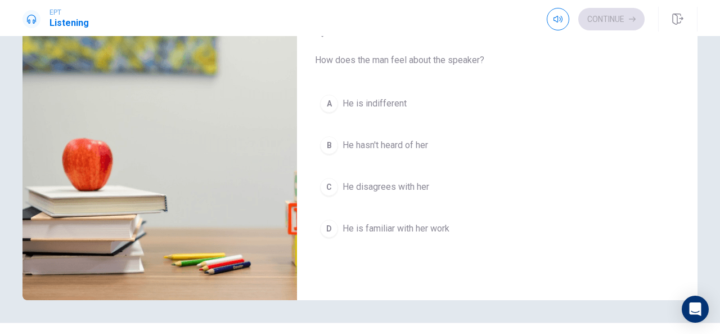
click at [363, 229] on span "He is familiar with her work" at bounding box center [396, 229] width 107 height 14
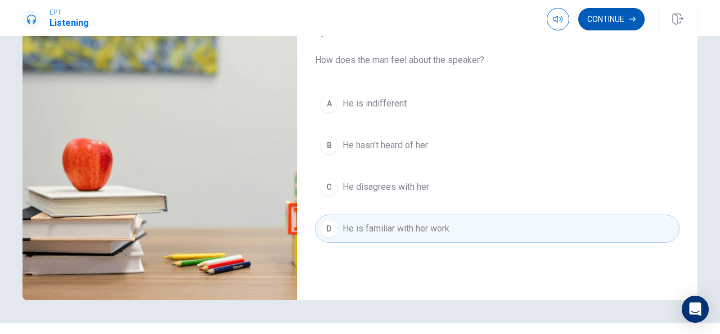
click at [583, 21] on button "Continue" at bounding box center [612, 19] width 66 height 23
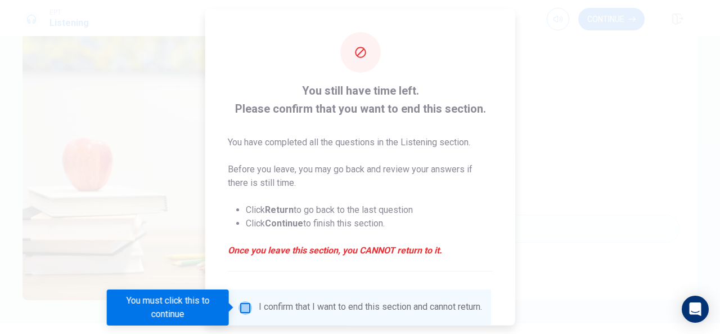
click at [244, 307] on input "You must click this to continue" at bounding box center [246, 308] width 14 height 14
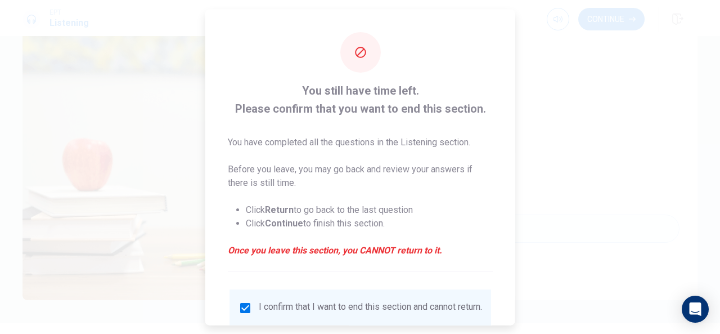
scroll to position [86, 0]
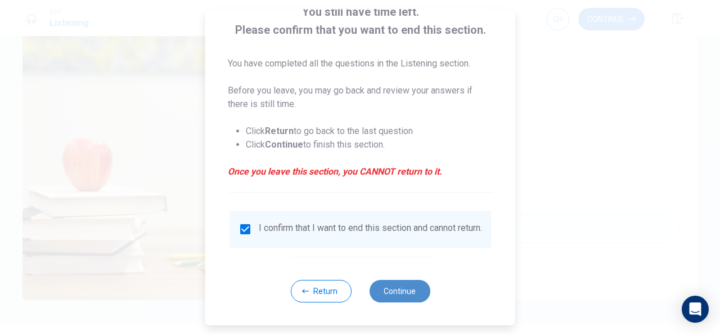
click at [396, 288] on button "Continue" at bounding box center [399, 291] width 61 height 23
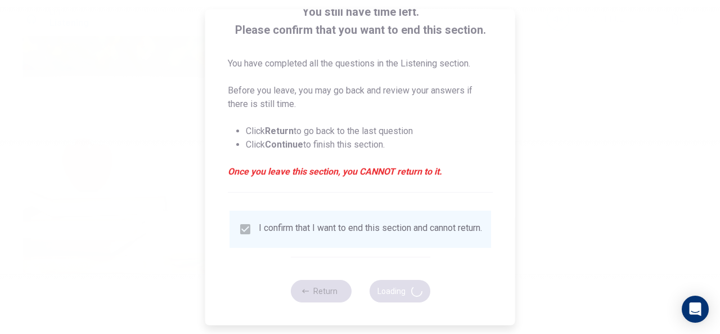
type input "53"
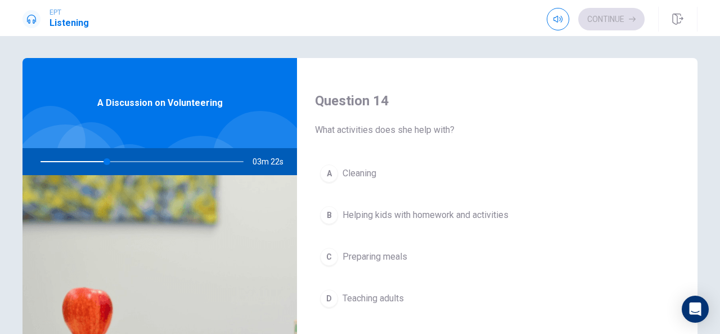
scroll to position [853, 0]
click at [346, 210] on span "Helping kids with homework and activities" at bounding box center [426, 215] width 166 height 14
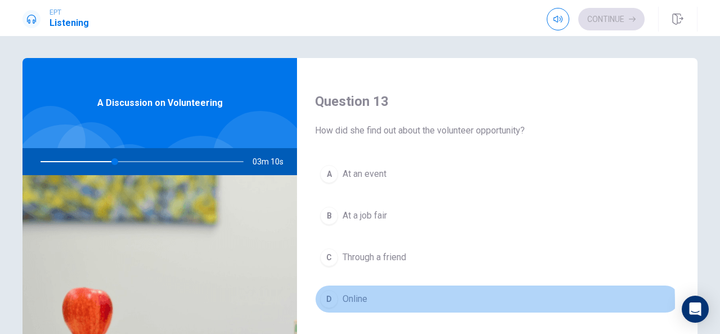
click at [326, 299] on div "D" at bounding box center [329, 299] width 18 height 18
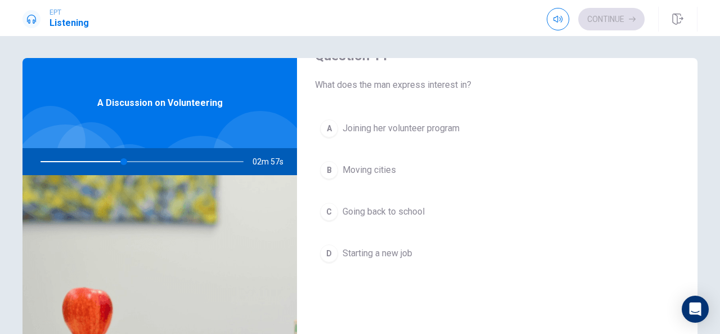
scroll to position [290, 0]
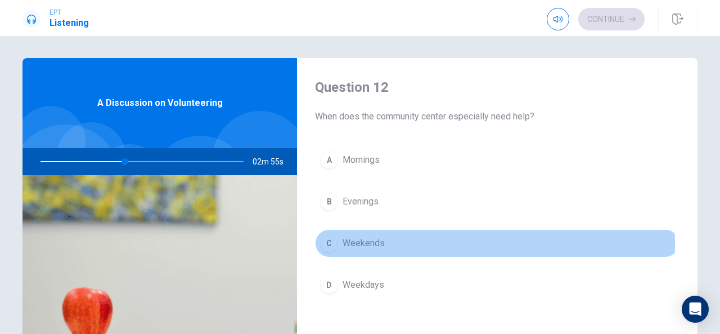
click at [343, 241] on span "Weekends" at bounding box center [364, 243] width 42 height 14
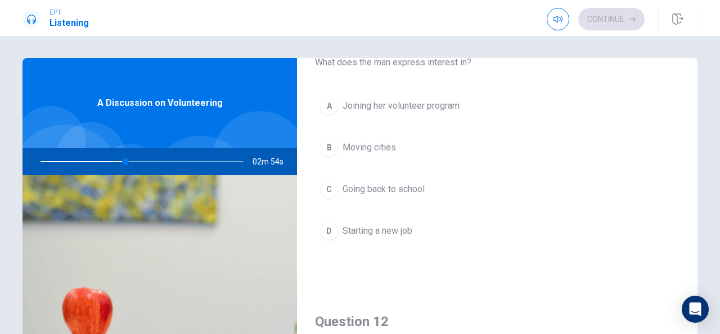
scroll to position [0, 0]
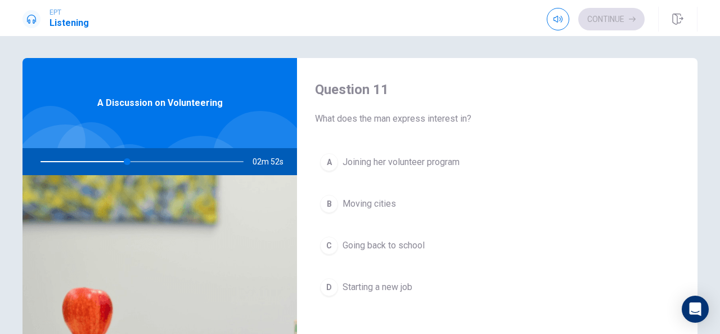
click at [332, 159] on div "A" at bounding box center [329, 162] width 18 height 18
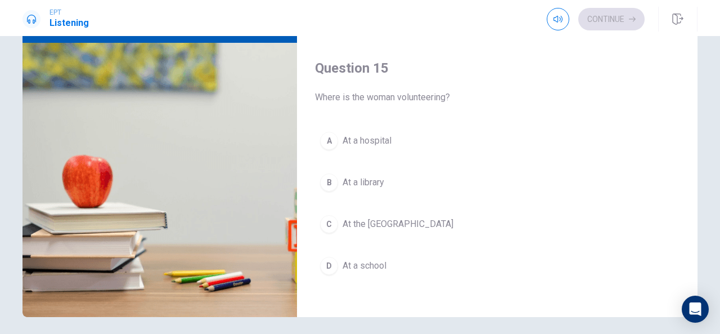
scroll to position [132, 0]
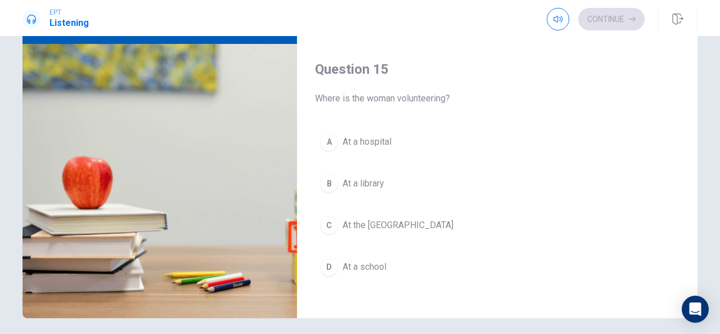
click at [355, 219] on span "At the [GEOGRAPHIC_DATA]" at bounding box center [398, 225] width 111 height 14
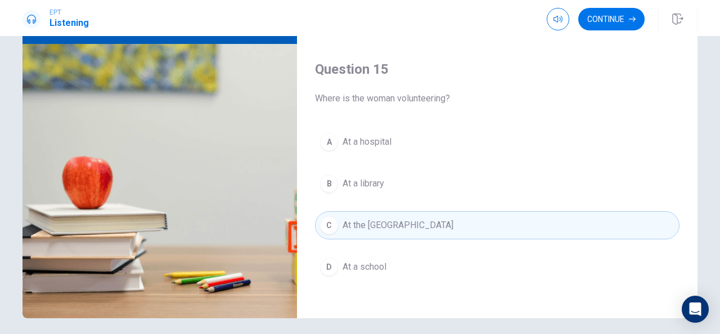
scroll to position [1041, 0]
click at [583, 23] on button "Continue" at bounding box center [612, 19] width 66 height 23
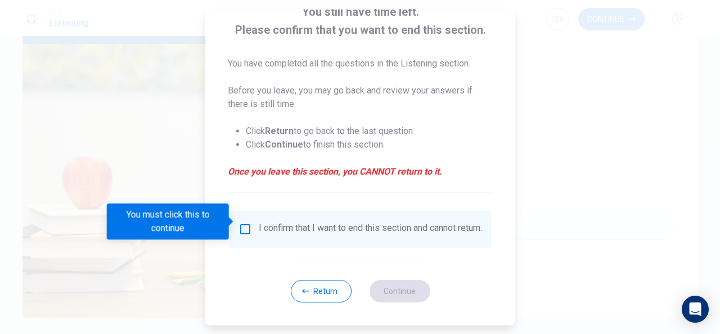
scroll to position [86, 0]
click at [242, 222] on input "You must click this to continue" at bounding box center [246, 229] width 14 height 14
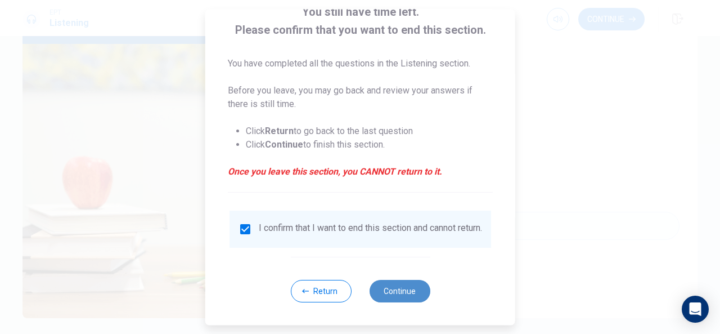
click at [401, 294] on button "Continue" at bounding box center [399, 291] width 61 height 23
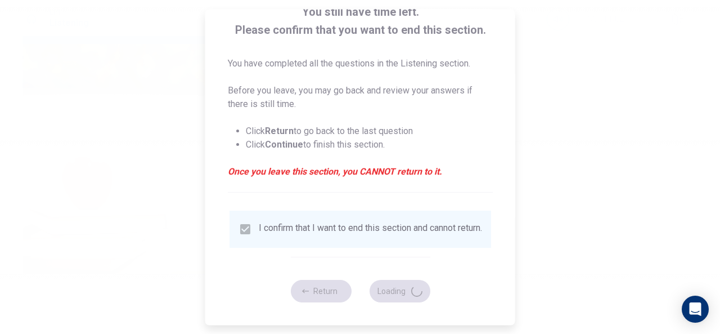
type input "60"
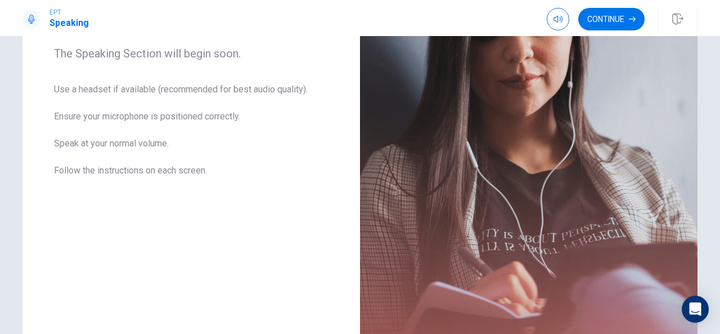
scroll to position [186, 0]
click at [583, 19] on icon "button" at bounding box center [632, 19] width 7 height 5
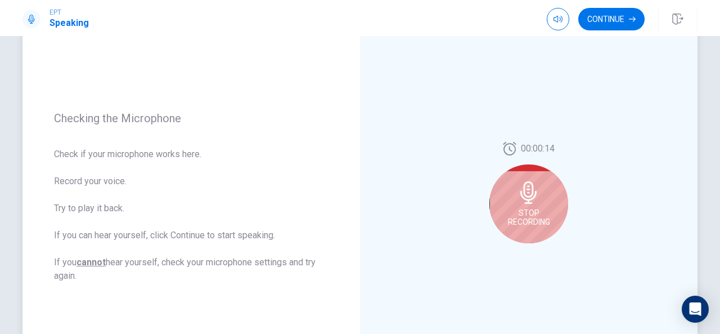
scroll to position [108, 0]
click at [530, 199] on icon at bounding box center [529, 191] width 23 height 23
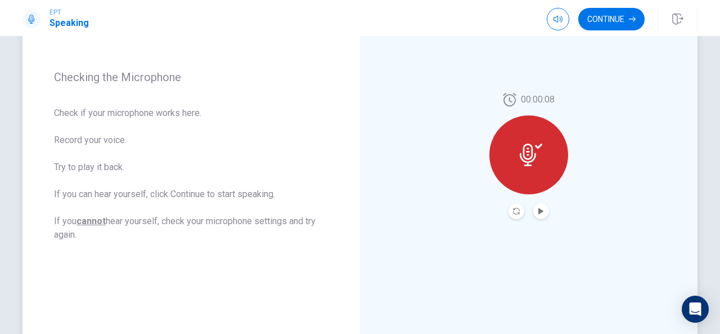
scroll to position [147, 0]
click at [538, 214] on icon "Play Audio" at bounding box center [541, 212] width 7 height 7
click at [583, 20] on button "Continue" at bounding box center [612, 19] width 66 height 23
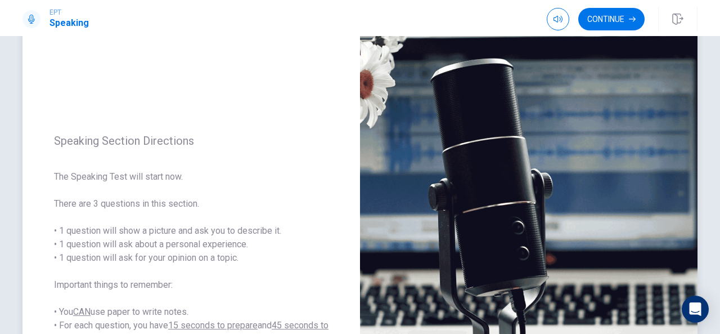
scroll to position [64, 0]
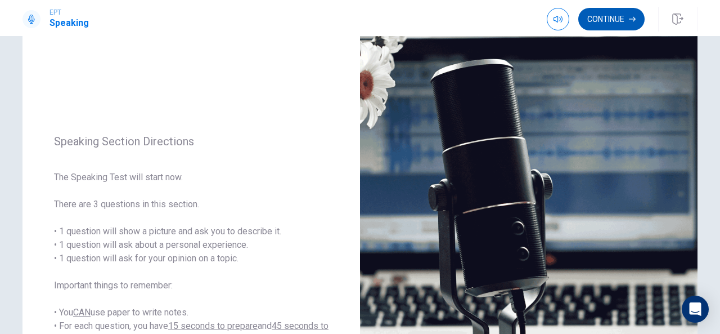
click at [583, 27] on button "Continue" at bounding box center [612, 19] width 66 height 23
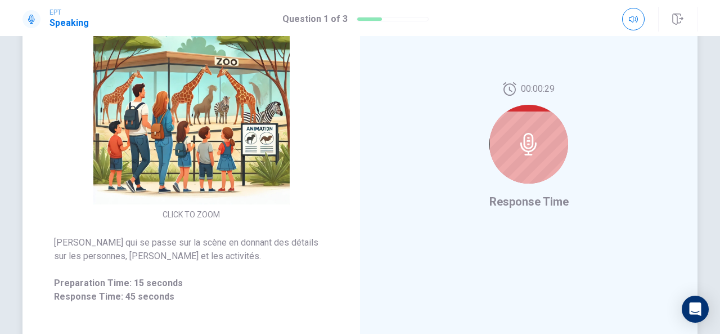
scroll to position [158, 0]
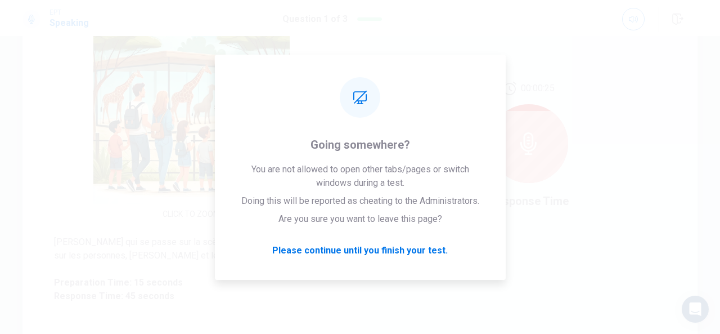
drag, startPoint x: 704, startPoint y: 3, endPoint x: 466, endPoint y: 48, distance: 241.9
click at [466, 48] on div "00:00:25 Response Time" at bounding box center [529, 145] width 338 height 491
drag, startPoint x: 586, startPoint y: 3, endPoint x: 477, endPoint y: 5, distance: 109.2
click at [477, 5] on div "EPT Speaking Question 1 of 3" at bounding box center [360, 18] width 720 height 36
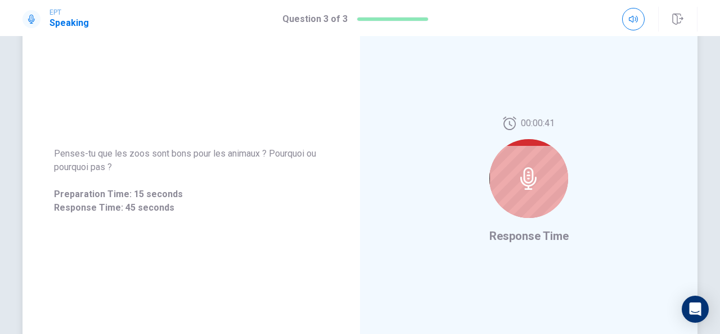
scroll to position [124, 0]
click at [525, 189] on div at bounding box center [529, 177] width 79 height 79
click at [549, 204] on div at bounding box center [529, 177] width 79 height 79
click at [548, 203] on div at bounding box center [529, 177] width 79 height 79
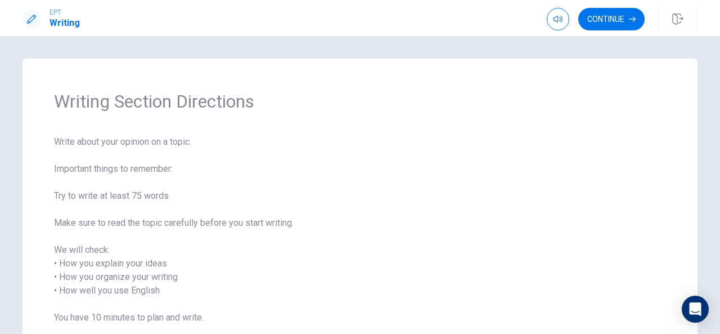
scroll to position [120, 0]
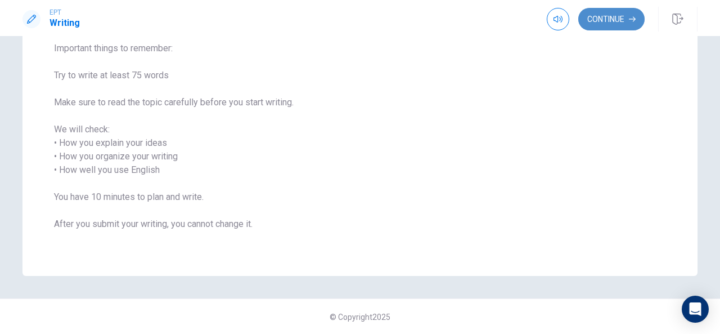
click at [583, 22] on button "Continue" at bounding box center [612, 19] width 66 height 23
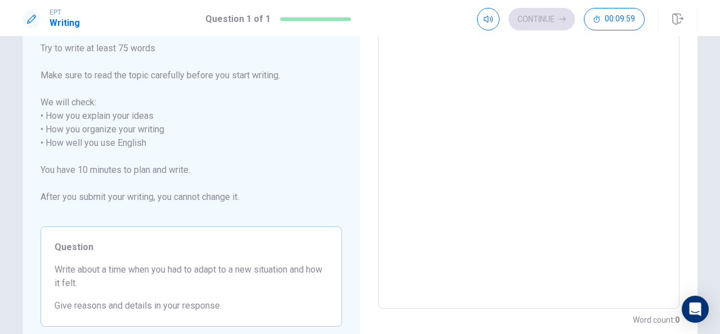
scroll to position [0, 0]
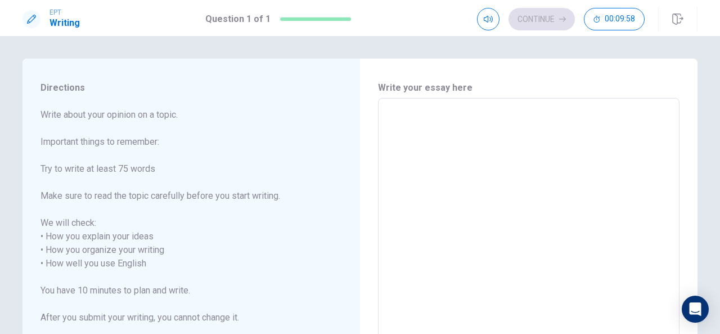
click at [481, 120] on textarea at bounding box center [529, 264] width 286 height 312
click at [414, 117] on textarea at bounding box center [529, 264] width 286 height 312
type textarea "I"
type textarea "x"
type textarea "I"
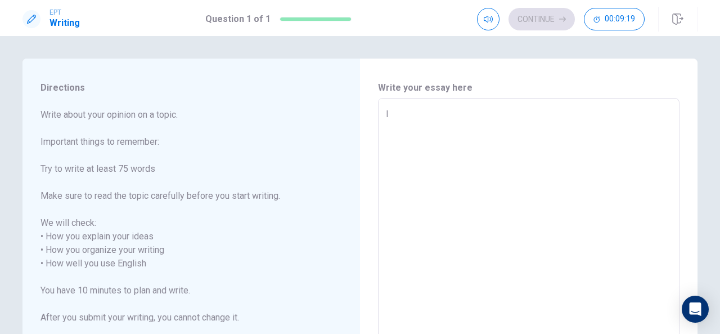
type textarea "x"
type textarea "I"
type textarea "x"
type textarea "W"
type textarea "x"
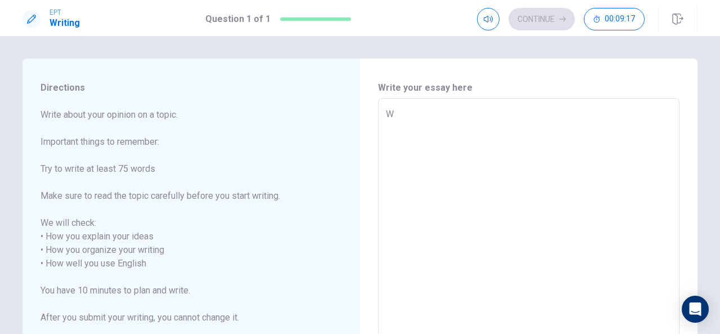
type textarea "Wh"
type textarea "x"
type textarea "Whe"
type textarea "x"
type textarea "When"
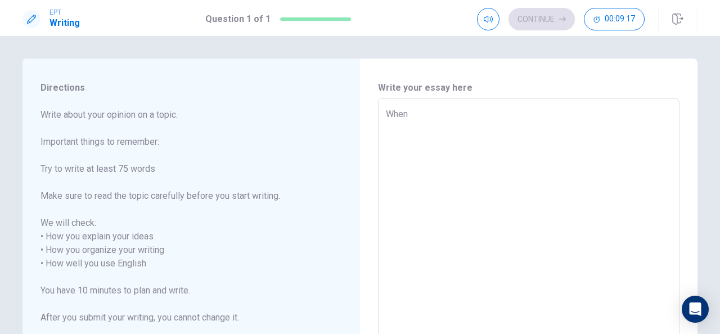
type textarea "x"
type textarea "When"
type textarea "x"
type textarea "When I"
type textarea "x"
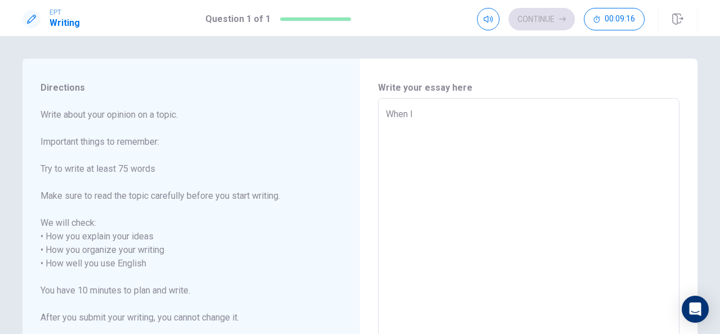
type textarea "When I"
type textarea "x"
type textarea "When I h"
type textarea "x"
type textarea "When I ha"
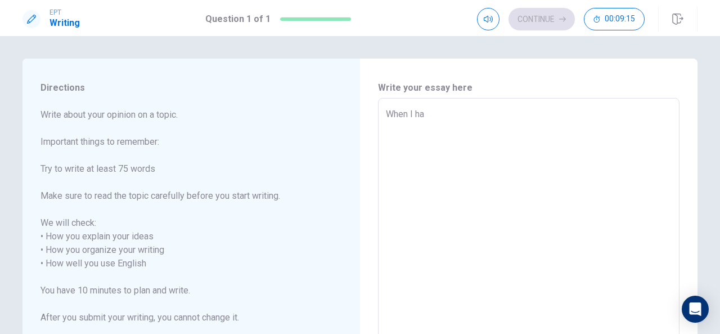
type textarea "x"
type textarea "When I had"
type textarea "x"
type textarea "When I had"
type textarea "x"
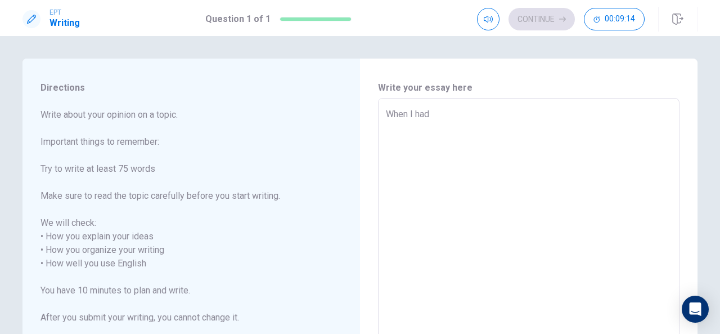
type textarea "When I had t"
type textarea "x"
type textarea "When I had to"
type textarea "x"
type textarea "When I had to"
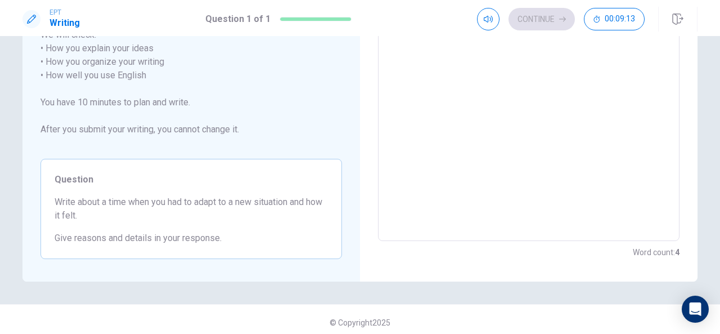
scroll to position [194, 0]
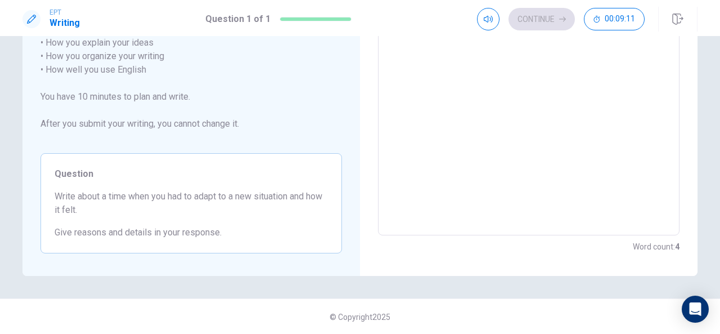
type textarea "x"
type textarea "When I had to a"
type textarea "x"
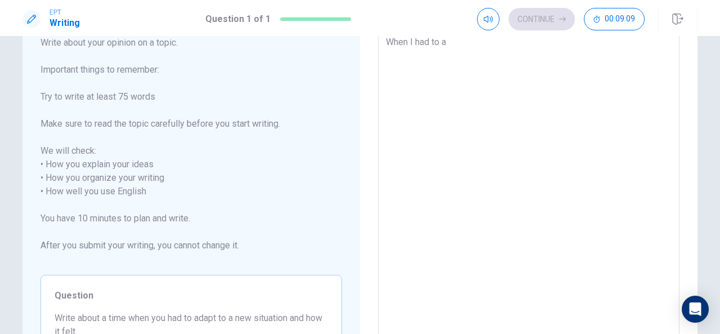
type textarea "When I had to ad"
type textarea "x"
type textarea "When I had to ada"
type textarea "x"
type textarea "When I had to adap"
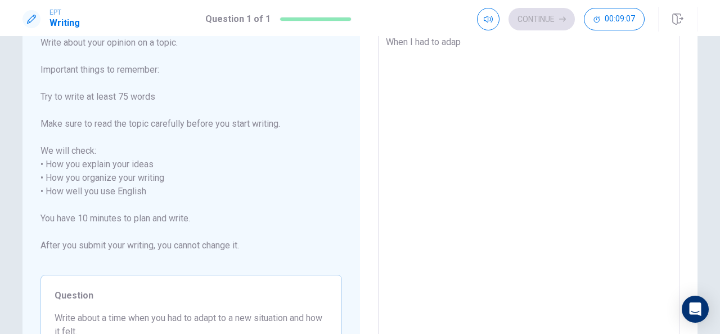
type textarea "x"
type textarea "When I had to adapt"
type textarea "x"
type textarea "When I had to adapt"
type textarea "x"
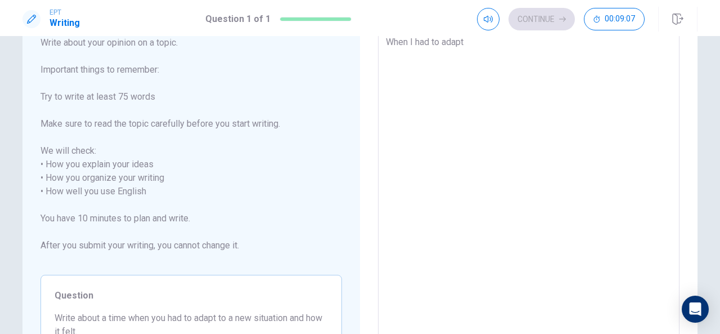
type textarea "When I had to adapt a"
type textarea "x"
type textarea "When I had to adapt"
type textarea "x"
type textarea "When I had to adapt t"
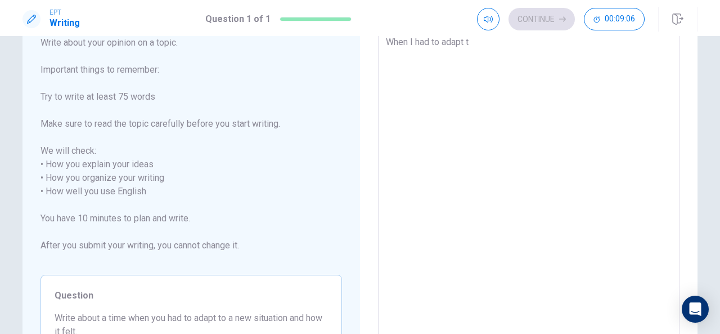
type textarea "x"
type textarea "When I had to adapt to"
type textarea "x"
type textarea "When I had to adapt to"
type textarea "x"
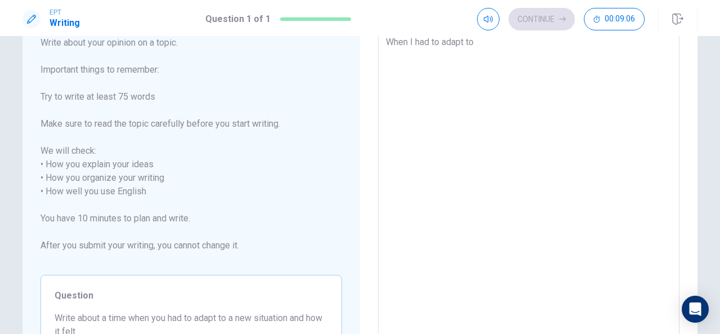
type textarea "When I had to adapt to a"
type textarea "x"
type textarea "When I had to adapt to a"
type textarea "x"
type textarea "When I had to adapt to a n"
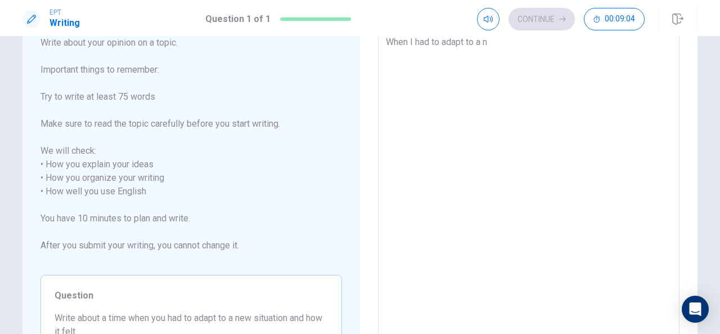
type textarea "x"
type textarea "When I had to adapt to a ne"
type textarea "x"
type textarea "When I had to adapt to a new"
type textarea "x"
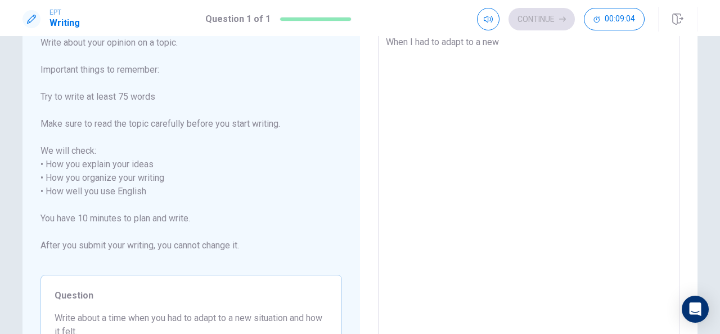
type textarea "When I had to adapt to a new"
type textarea "x"
type textarea "When I had to adapt to a new s"
type textarea "x"
type textarea "When I had to adapt to a new si"
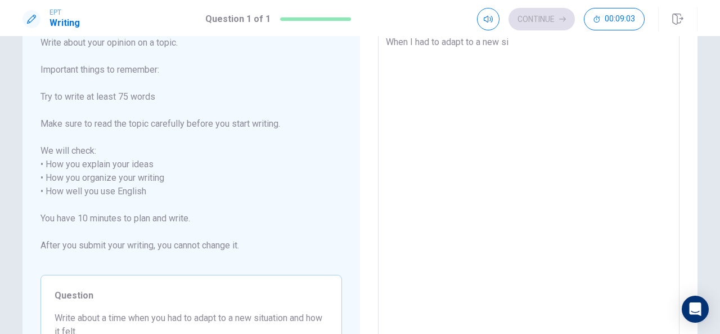
type textarea "x"
type textarea "When I had to adapt to a new sit"
type textarea "x"
type textarea "When I had to adapt to a new situ"
type textarea "x"
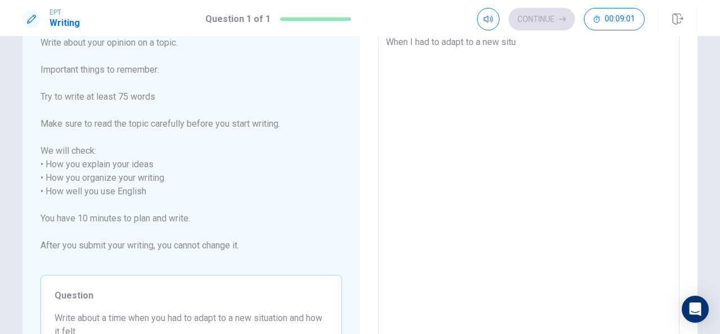
type textarea "When I had to adapt to a new situa"
type textarea "x"
type textarea "When I had to adapt to a new situat"
type textarea "x"
type textarea "When I had to adapt to a new situati"
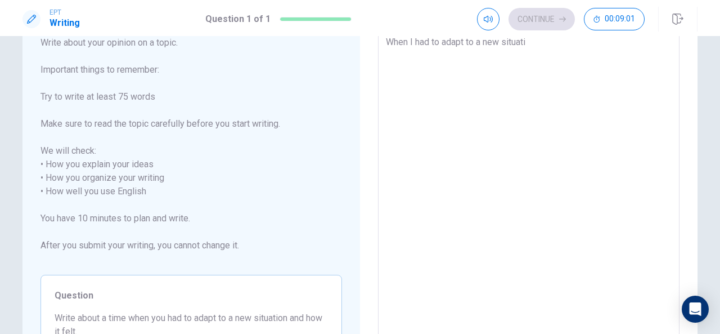
type textarea "x"
type textarea "When I had to adapt to a new situatio"
type textarea "x"
type textarea "When I had to adapt to a new situation"
type textarea "x"
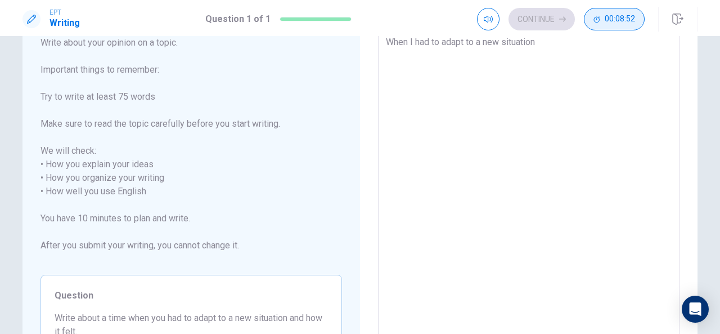
type textarea "When I had to adapt to a new situation"
click at [583, 20] on button "00:08:51" at bounding box center [614, 19] width 61 height 23
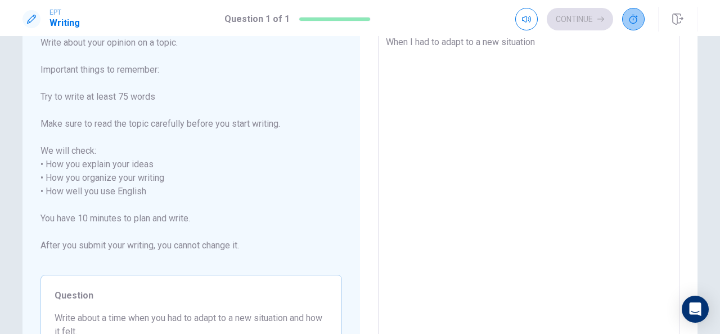
click at [583, 23] on button "button" at bounding box center [634, 19] width 23 height 23
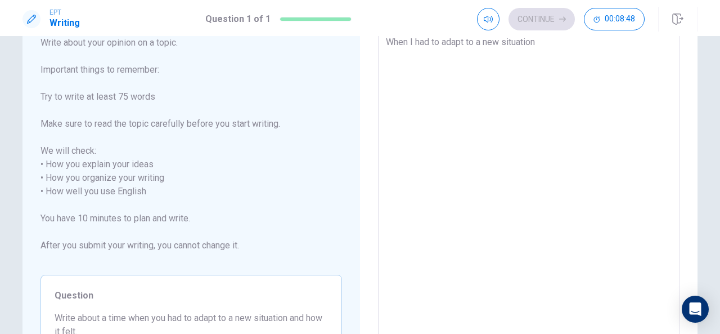
click at [545, 50] on textarea "When I had to adapt to a new situation" at bounding box center [529, 191] width 286 height 312
type textarea "x"
type textarea "When I had to adapt to a new situation"
type textarea "x"
type textarea "When I had to adapt to a new situation kslm"
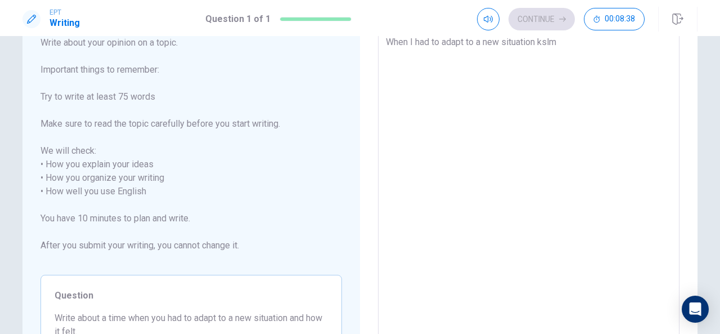
type textarea "x"
type textarea "When I had to adapt to a new situation kslmd"
type textarea "x"
type textarea "When I had to adapt to a new situation kslmdew"
type textarea "x"
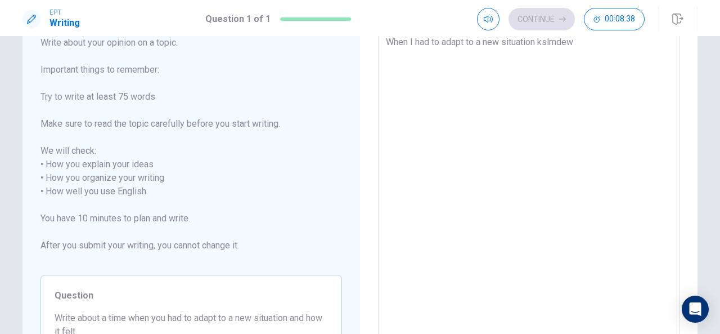
type textarea "When I had to adapt to a new situation kslmdewd"
type textarea "x"
type textarea "When I had to adapt to a new situation kslmdewdew"
type textarea "x"
type textarea "When I had to adapt to a new situation kslmdewde"
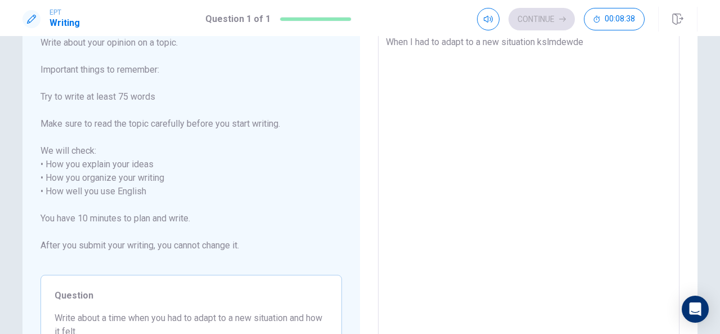
type textarea "x"
type textarea "When I had to adapt to a new situation kslmdewd"
type textarea "x"
type textarea "When I had to adapt to a new situation kslmdew"
type textarea "x"
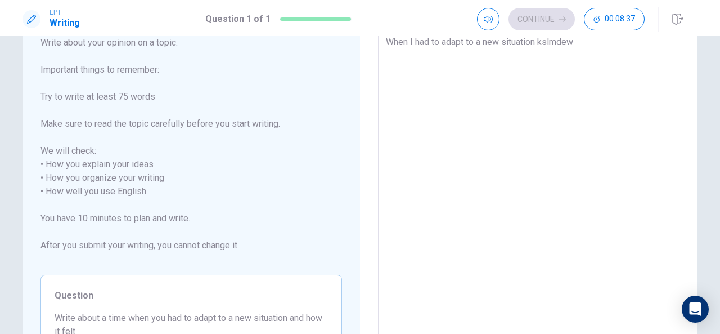
type textarea "When I had to adapt to a new situation kslmde"
type textarea "x"
type textarea "When I had to adapt to a new situation kslm"
type textarea "x"
type textarea "When I had to adapt to a new situation ksl"
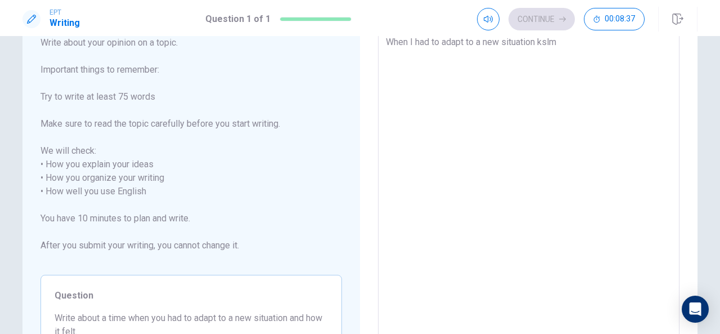
type textarea "x"
type textarea "When I had to adapt to a new situation ks"
type textarea "x"
type textarea "When I had to adapt to a new situation k"
type textarea "x"
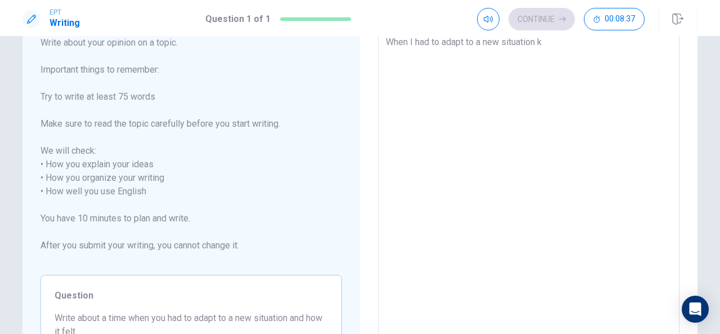
type textarea "When I had to adapt to a new situation"
type textarea "x"
type textarea "When I had to adapt to a new situation"
type textarea "x"
type textarea "When I had to adapt to a new situatio"
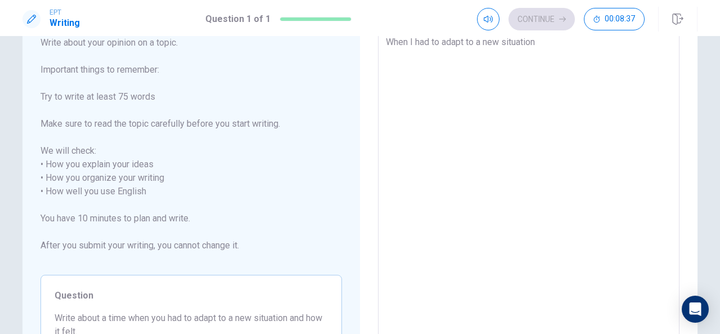
type textarea "x"
type textarea "When I had to adapt to a new situati"
type textarea "x"
type textarea "When I had to adapt to a new situat"
type textarea "x"
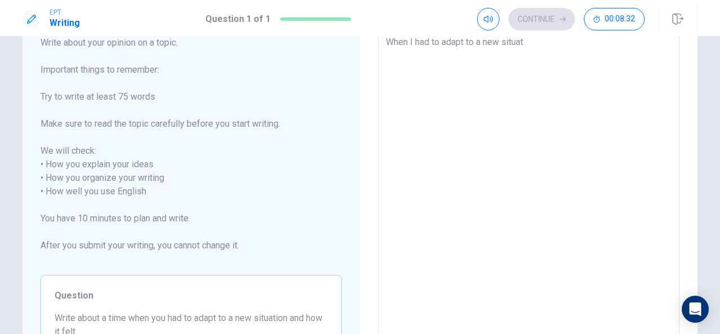
type textarea "When I had to adapt to a new situati"
type textarea "x"
type textarea "When I had to adapt to a new situatio"
type textarea "x"
type textarea "When I had to adapt to a new situation"
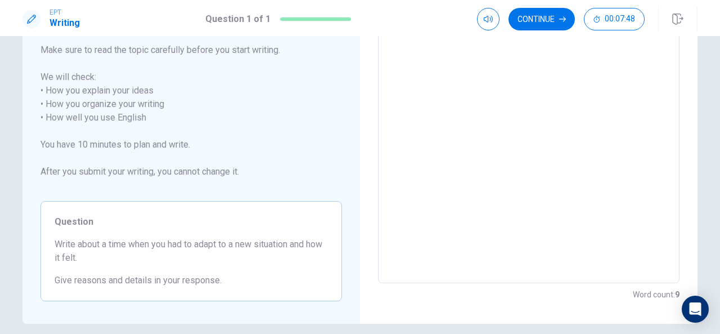
scroll to position [146, 0]
click at [388, 265] on textarea "When I had to adapt to a new situation" at bounding box center [529, 118] width 286 height 312
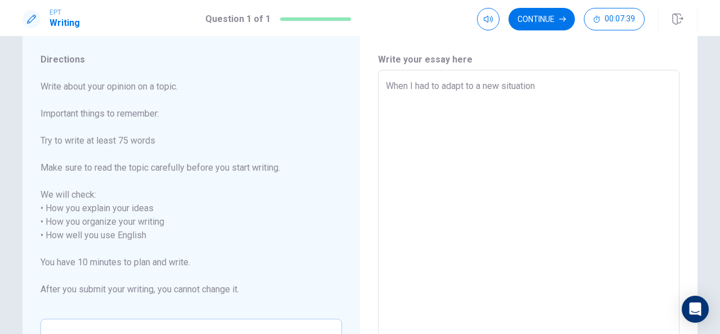
scroll to position [0, 0]
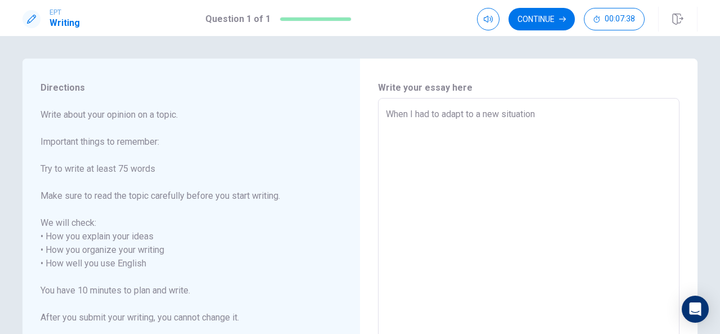
click at [554, 113] on textarea "When I had to adapt to a new situation" at bounding box center [529, 264] width 286 height 312
type textarea "x"
type textarea "When I had to adapt to a new situation"
type textarea "x"
type textarea "When I had to adapt to a new situation"
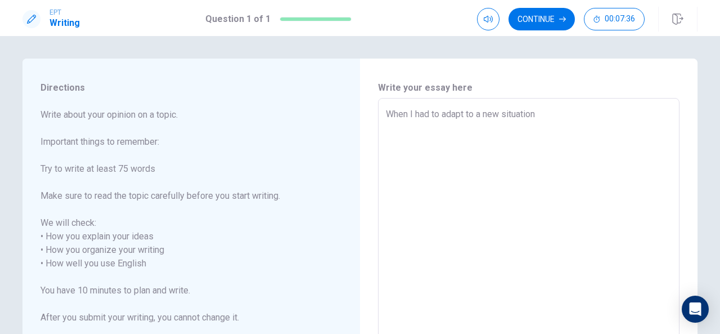
type textarea "x"
type textarea "When I had to adapt to a new situation,"
type textarea "x"
type textarea "When I had to adapt to a new situation,"
type textarea "x"
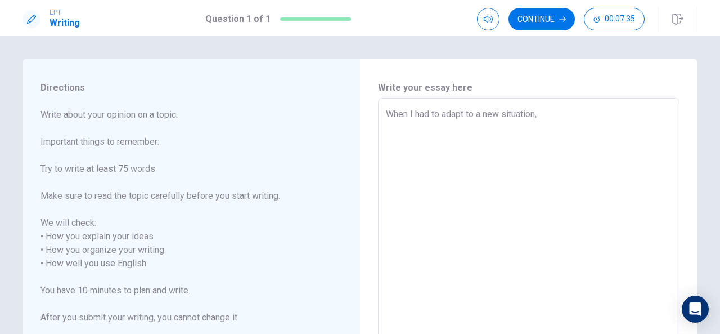
type textarea "When I had to adapt to a new situation, I"
type textarea "x"
type textarea "When I had to adapt to a new situation, I"
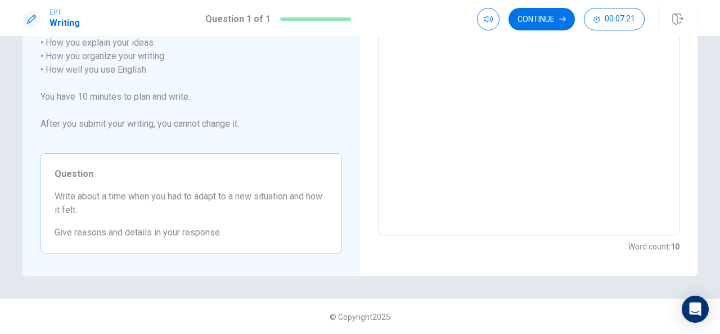
click at [487, 203] on textarea "When I had to adapt to a new situation, I" at bounding box center [529, 70] width 286 height 312
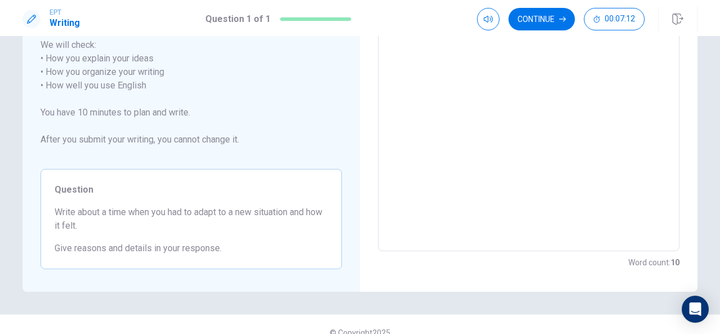
scroll to position [0, 0]
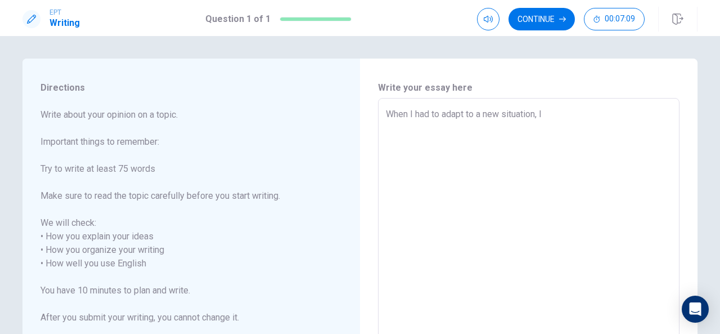
click at [561, 113] on textarea "When I had to adapt to a new situation, I" at bounding box center [529, 264] width 286 height 312
type textarea "x"
type textarea "When I had to adapt to a new situation, I t"
type textarea "x"
type textarea "When I had to adapt to a new situation, I tr"
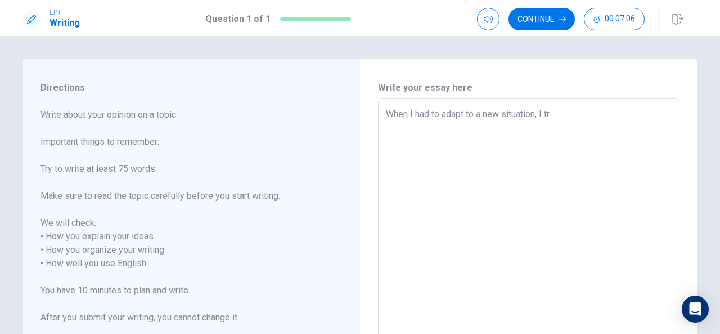
type textarea "x"
type textarea "When I had to adapt to a new situation, I tri"
type textarea "x"
type textarea "When I had to adapt to a new situation, I tris"
type textarea "x"
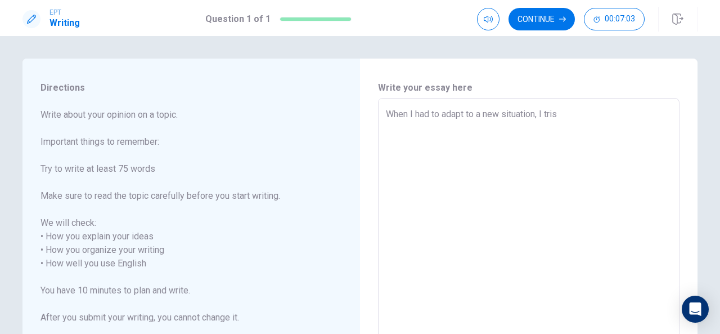
type textarea "When I had to adapt to a new situation, I tri"
type textarea "x"
type textarea "When I had to adapt to a new situation, I trie"
type textarea "x"
type textarea "When I had to adapt to a new situation, I tried"
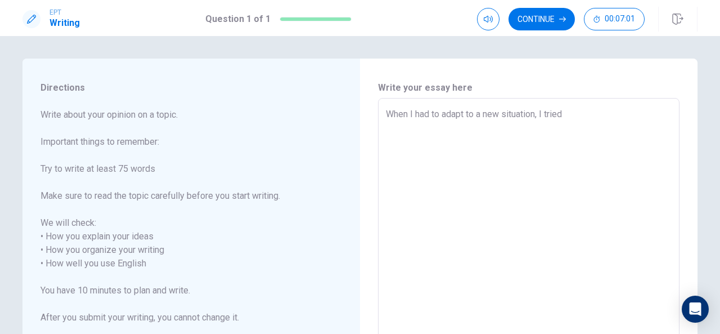
type textarea "x"
type textarea "When I had to adapt to a new situation, I tried"
type textarea "x"
type textarea "When I had to adapt to a new situation, I tried m"
type textarea "x"
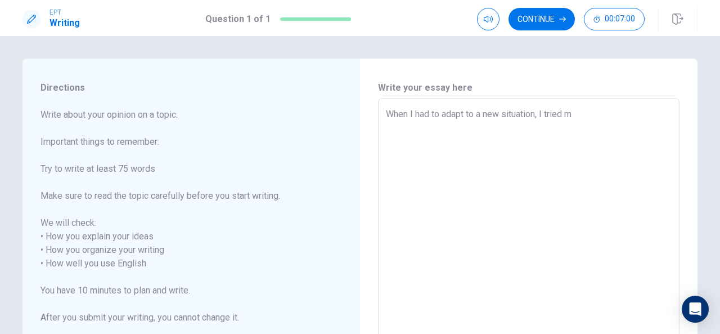
type textarea "When I had to adapt to a new situation, I tried my"
type textarea "x"
type textarea "When I had to adapt to a new situation, I tried my"
type textarea "x"
type textarea "When I had to adapt to a new situation, I tried my b"
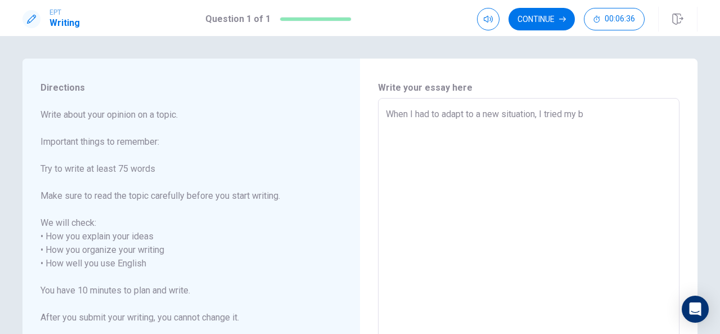
type textarea "x"
type textarea "When I had to adapt to a new situation, I tried my be"
type textarea "x"
type textarea "When I had to adapt to a new situation, I tried my bet"
type textarea "x"
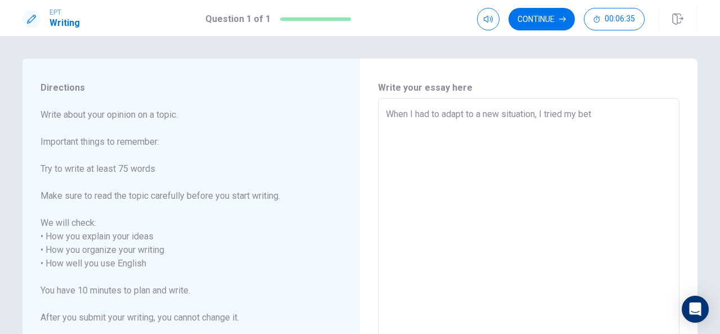
type textarea "When I had to adapt to a new situation, I tried my be"
type textarea "x"
type textarea "When I had to adapt to a new situation, I tried my bes"
type textarea "x"
type textarea "When I had to adapt to a new situation, I tried my best"
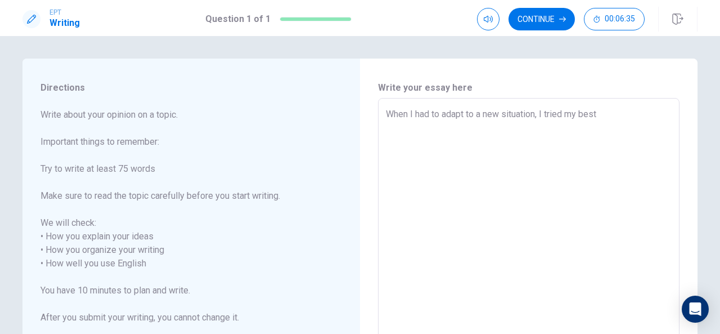
type textarea "x"
type textarea "When I had to adapt to a new situation, I tried my best"
type textarea "x"
type textarea "When I had to adapt to a new situation, I tried my best t"
type textarea "x"
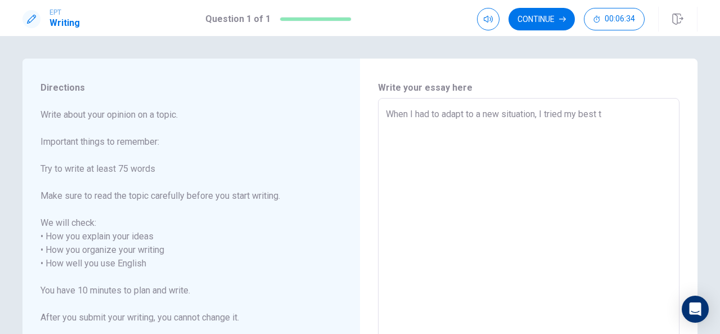
type textarea "When I had to adapt to a new situation, I tried my best to"
type textarea "x"
type textarea "When I had to adapt to a new situation, I tried my best to"
type textarea "x"
type textarea "When I had to adapt to a new situation, I tried my best to d"
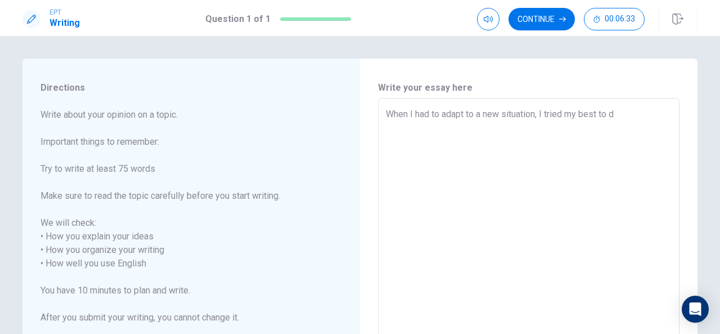
type textarea "x"
type textarea "When I had to adapt to a new situation, I tried my best to do"
type textarea "x"
type textarea "When I had to adapt to a new situation, I tried my best to do"
type textarea "x"
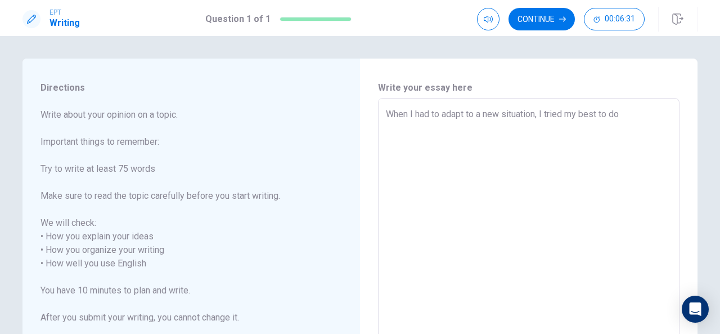
type textarea "When I had to adapt to a new situation, I tried my best to do i"
type textarea "x"
type textarea "When I had to adapt to a new situation, I tried my best to do it"
type textarea "x"
type textarea "When I had to adapt to a new situation, I tried my best to do i"
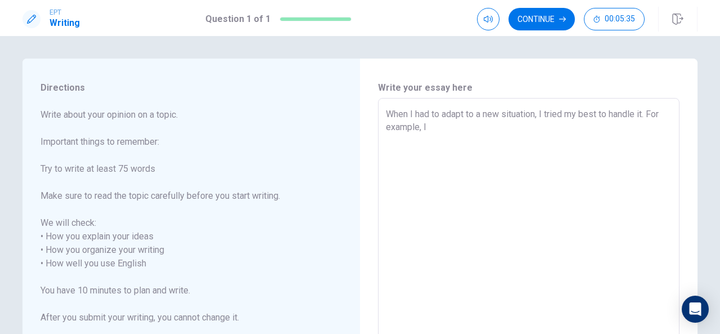
drag, startPoint x: 442, startPoint y: 129, endPoint x: 429, endPoint y: 137, distance: 15.2
click at [429, 137] on textarea "When I had to adapt to a new situation, I tried my best to handle it. For examp…" at bounding box center [529, 264] width 286 height 312
click at [382, 115] on div "When I had to adapt to a new situation, I tried my best to handle it. For examp…" at bounding box center [529, 263] width 302 height 331
click at [386, 114] on textarea "When I had to adapt to a new situation, I tried my best to handle it. For examp…" at bounding box center [529, 264] width 286 height 312
click at [583, 128] on textarea "When I had to adapt to a new situation, I tried my best to handle it. For examp…" at bounding box center [529, 264] width 286 height 312
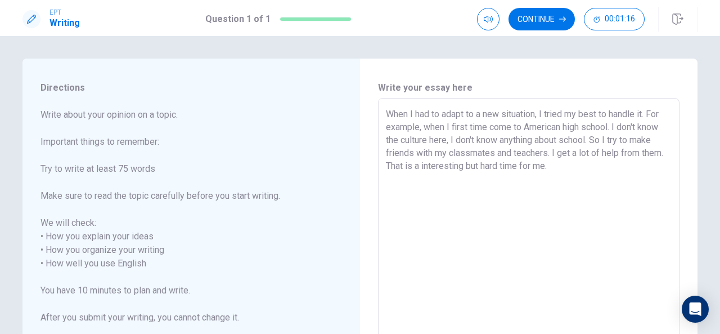
click at [512, 124] on textarea "When I had to adapt to a new situation, I tried my best to handle it. For examp…" at bounding box center [529, 264] width 286 height 312
click at [583, 128] on textarea "When I had to adapt to a new situation, I tried my best to handle it. For examp…" at bounding box center [529, 264] width 286 height 312
click at [485, 138] on textarea "When I had to adapt to a new situation, I tried my best to handle it. For examp…" at bounding box center [529, 264] width 286 height 312
click at [583, 140] on textarea "When I had to adapt to a new situation, I tried my best to handle it. For examp…" at bounding box center [529, 264] width 286 height 312
click at [583, 150] on textarea "When I had to adapt to a new situation, I tried my best to handle it. For examp…" at bounding box center [529, 264] width 286 height 312
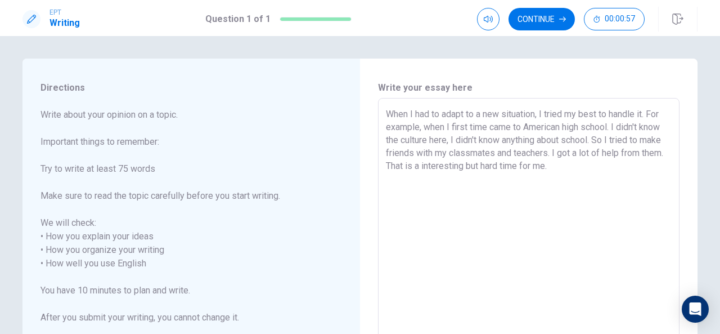
click at [456, 168] on textarea "When I had to adapt to a new situation, I tried my best to handle it. For examp…" at bounding box center [529, 264] width 286 height 312
click at [583, 167] on textarea "When I had to adapt to a new situation, I tried my best to handle it. For examp…" at bounding box center [529, 264] width 286 height 312
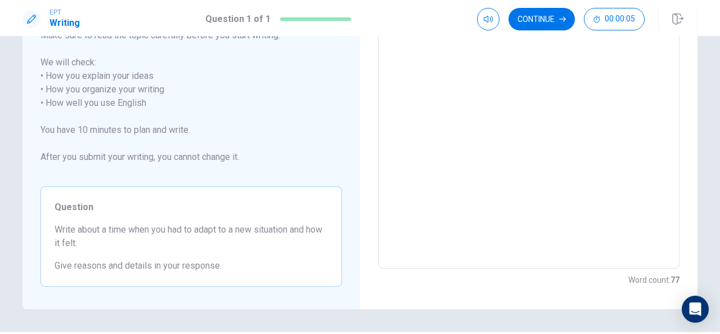
scroll to position [194, 0]
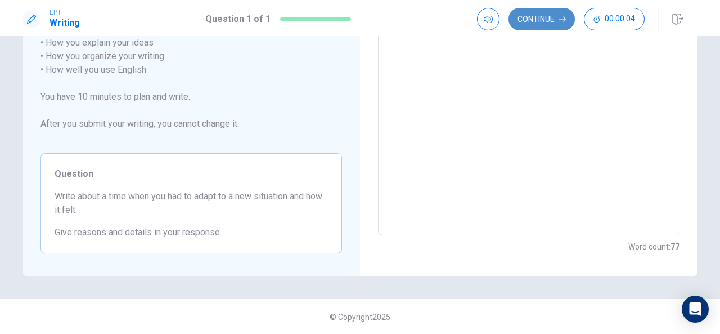
click at [536, 14] on button "Continue" at bounding box center [542, 19] width 66 height 23
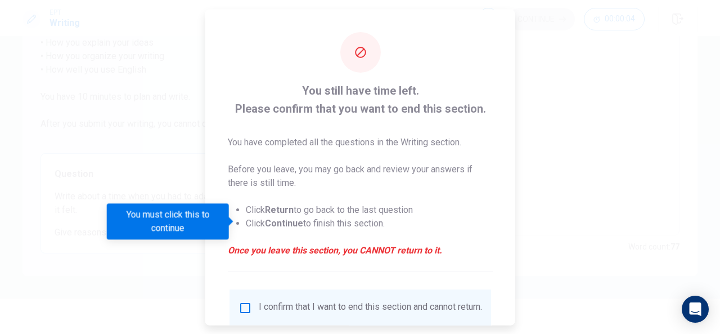
scroll to position [86, 0]
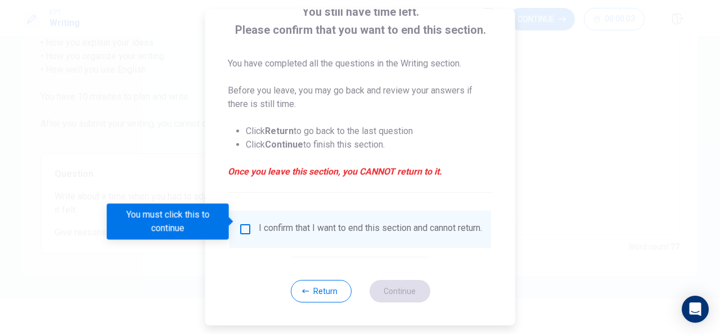
click at [240, 222] on input "You must click this to continue" at bounding box center [246, 229] width 14 height 14
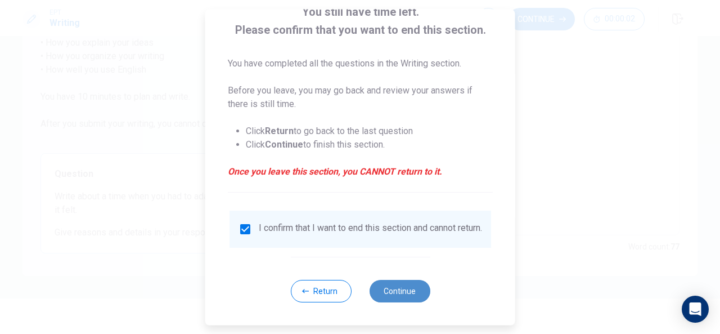
click at [382, 291] on button "Continue" at bounding box center [399, 291] width 61 height 23
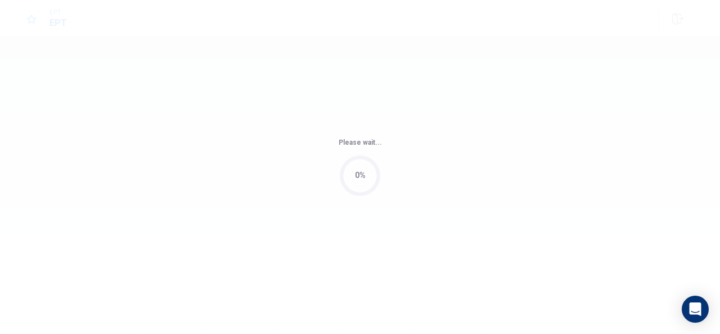
scroll to position [0, 0]
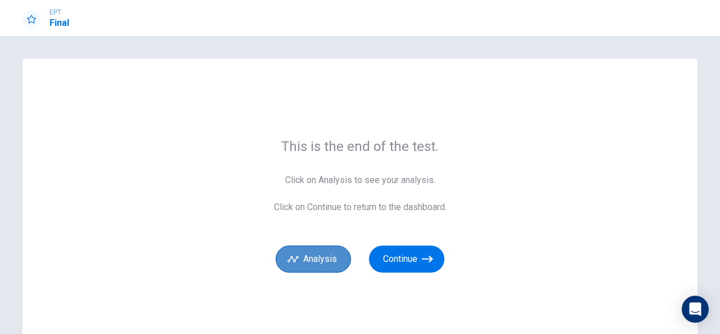
click at [334, 254] on button "Analysis" at bounding box center [313, 258] width 75 height 27
